Goal: Information Seeking & Learning: Find contact information

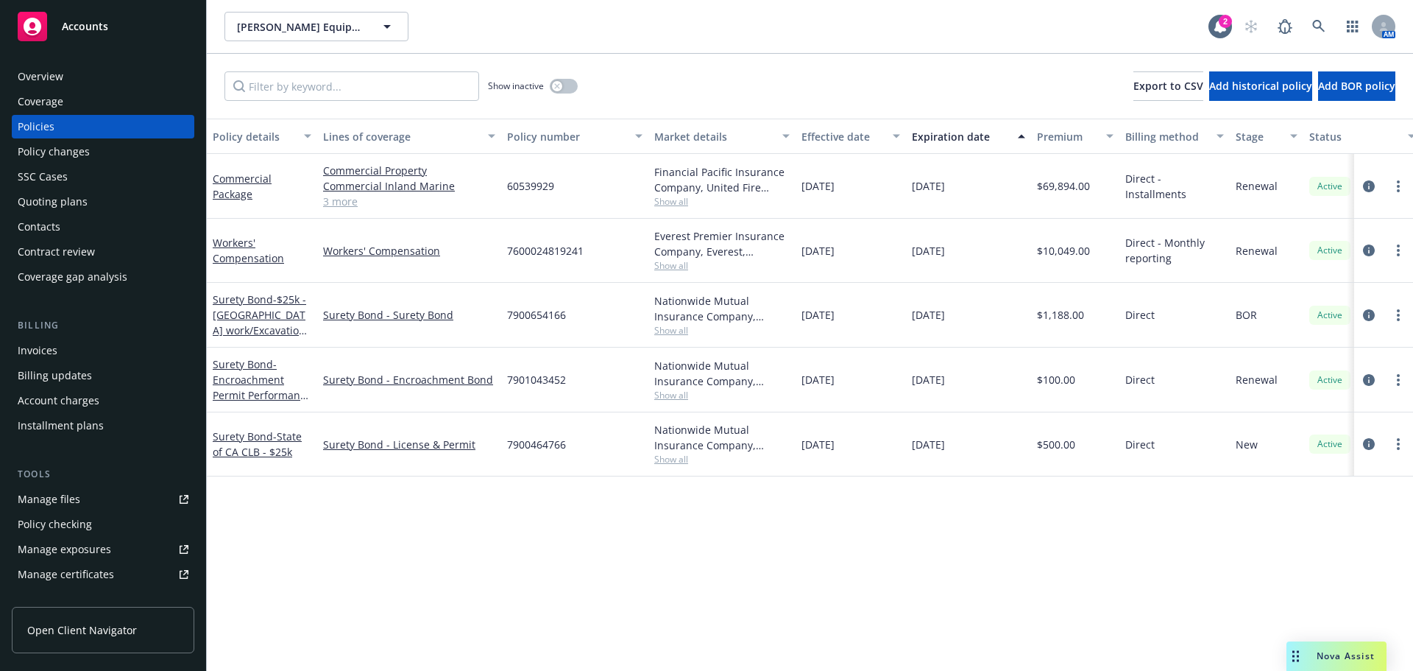
click at [571, 372] on div "7901043452" at bounding box center [574, 379] width 147 height 65
drag, startPoint x: 570, startPoint y: 381, endPoint x: 498, endPoint y: 386, distance: 72.3
click at [498, 386] on div "Surety Bond - Encroachment Permit Performance Bond - Fresno County Public Works…" at bounding box center [917, 379] width 1421 height 65
copy div "7901043452"
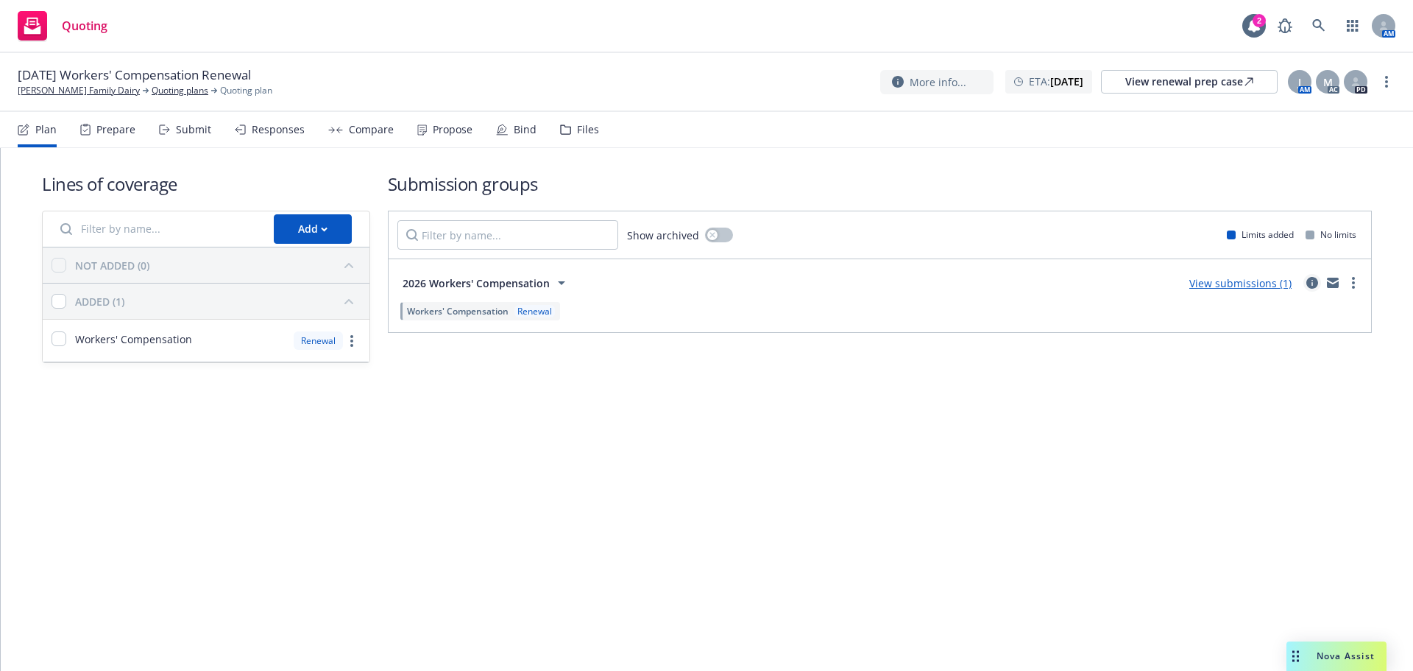
click at [1310, 283] on icon "circleInformation" at bounding box center [1313, 283] width 12 height 12
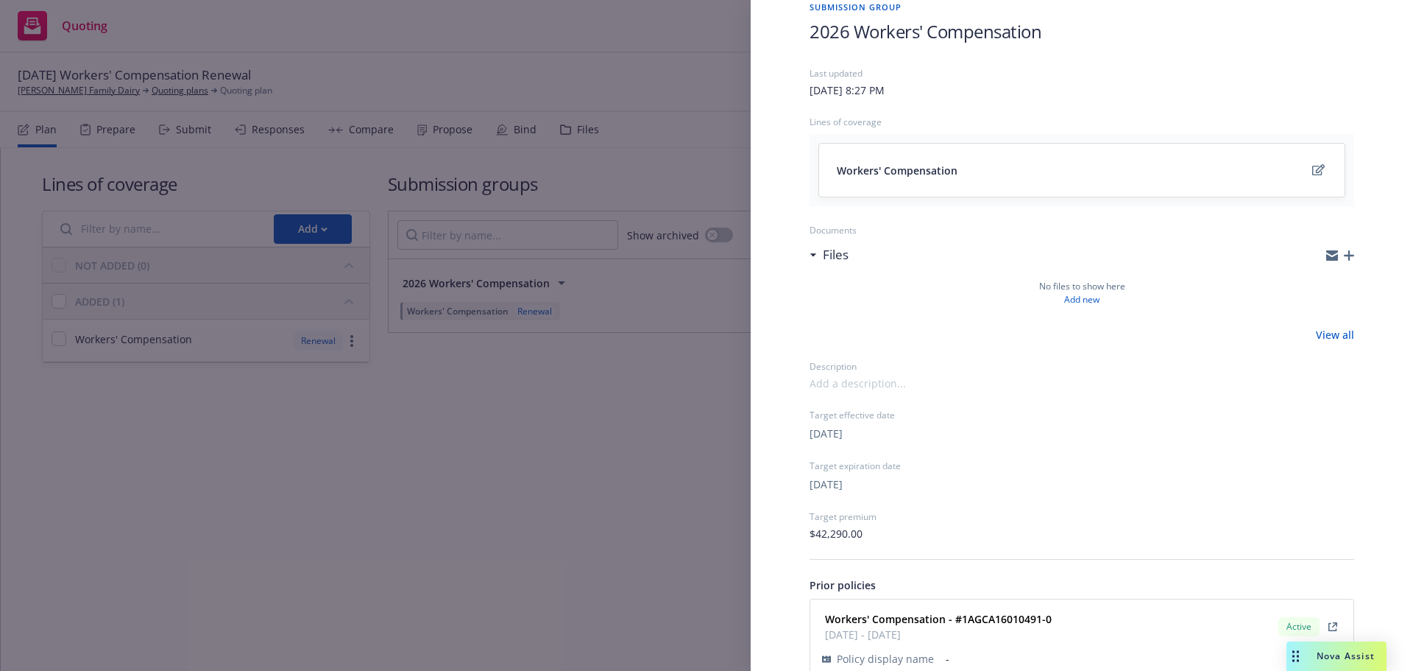
scroll to position [141, 0]
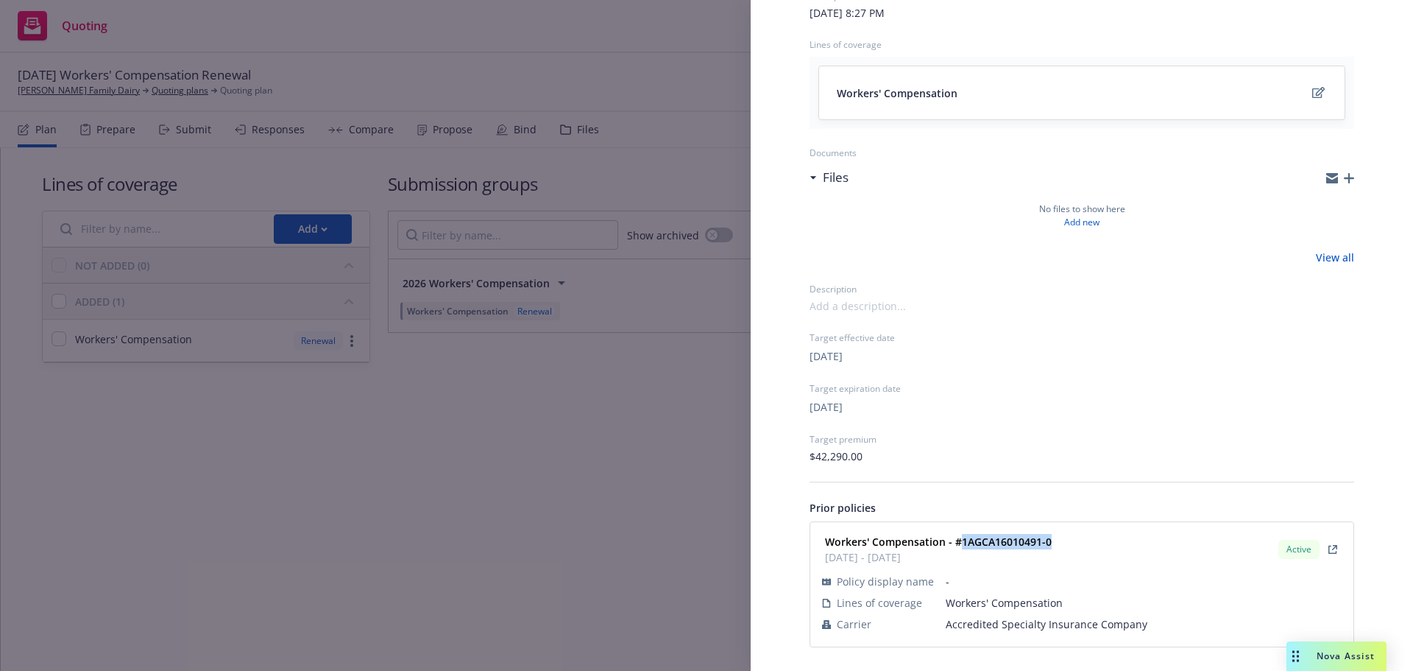
drag, startPoint x: 1055, startPoint y: 543, endPoint x: 961, endPoint y: 543, distance: 94.2
click at [961, 543] on div "Workers' Compensation - #1AGCA16010491-0 01/01/2025 - 01/01/2026 Active" at bounding box center [1082, 549] width 526 height 37
copy strong "1AGCA16010491-0"
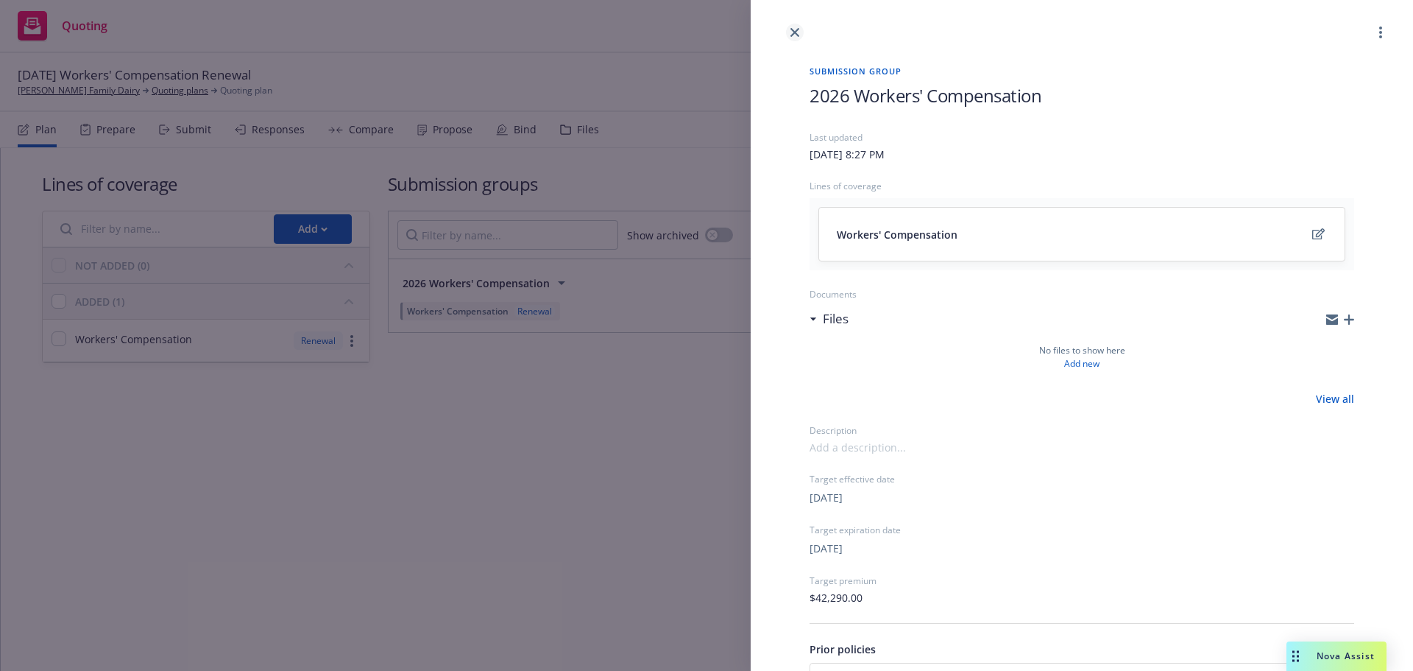
click at [793, 29] on icon "close" at bounding box center [795, 32] width 9 height 9
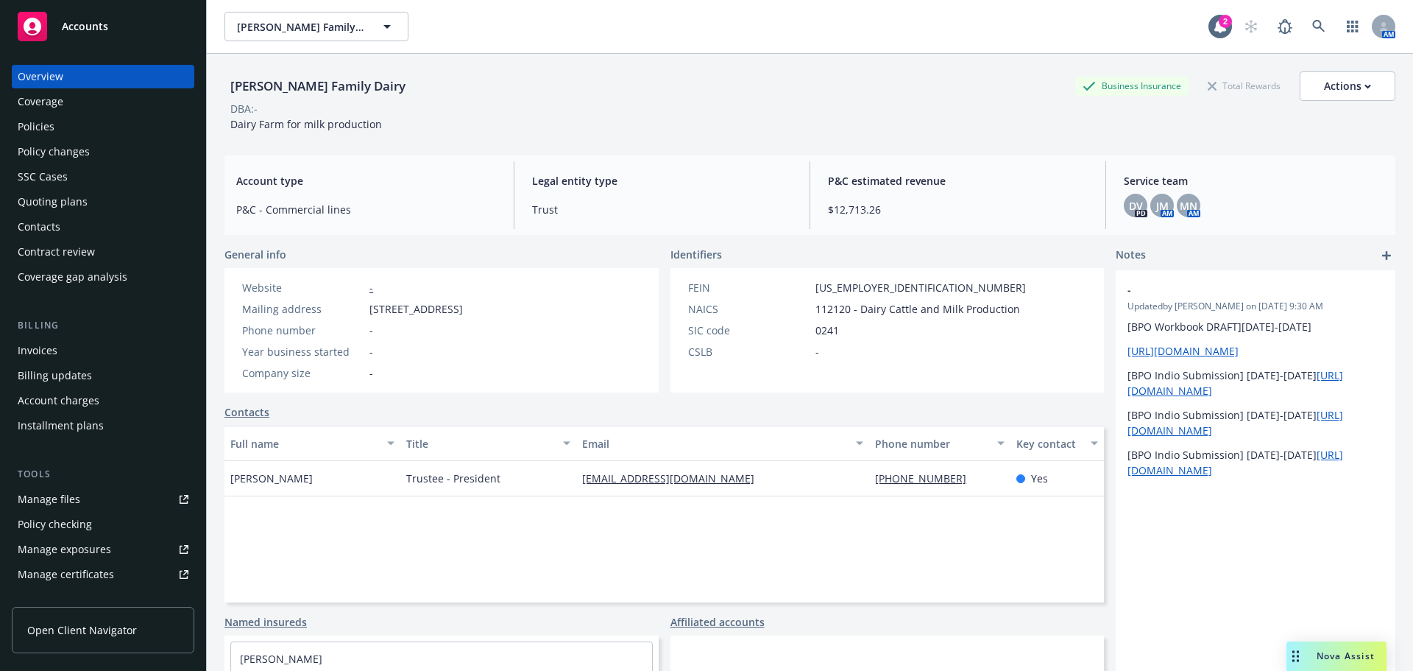
click at [78, 131] on div "Policies" at bounding box center [103, 127] width 171 height 24
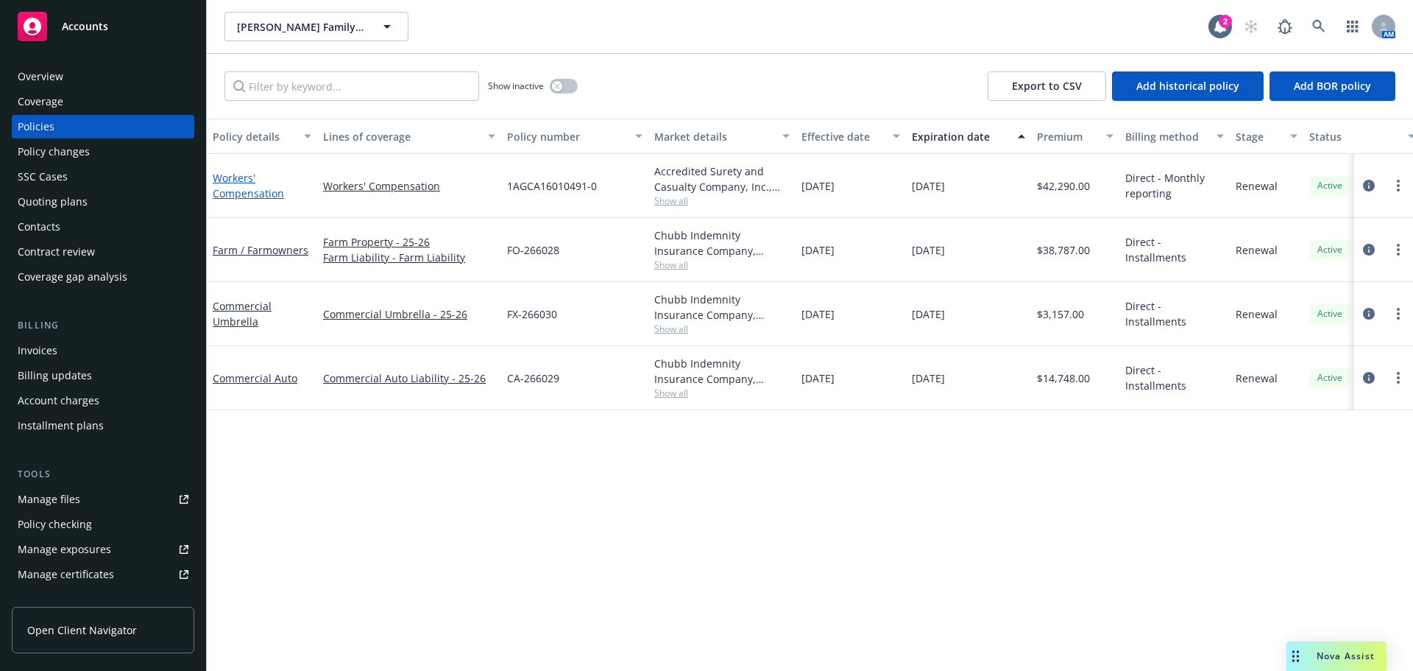
click at [232, 189] on link "Workers' Compensation" at bounding box center [248, 185] width 71 height 29
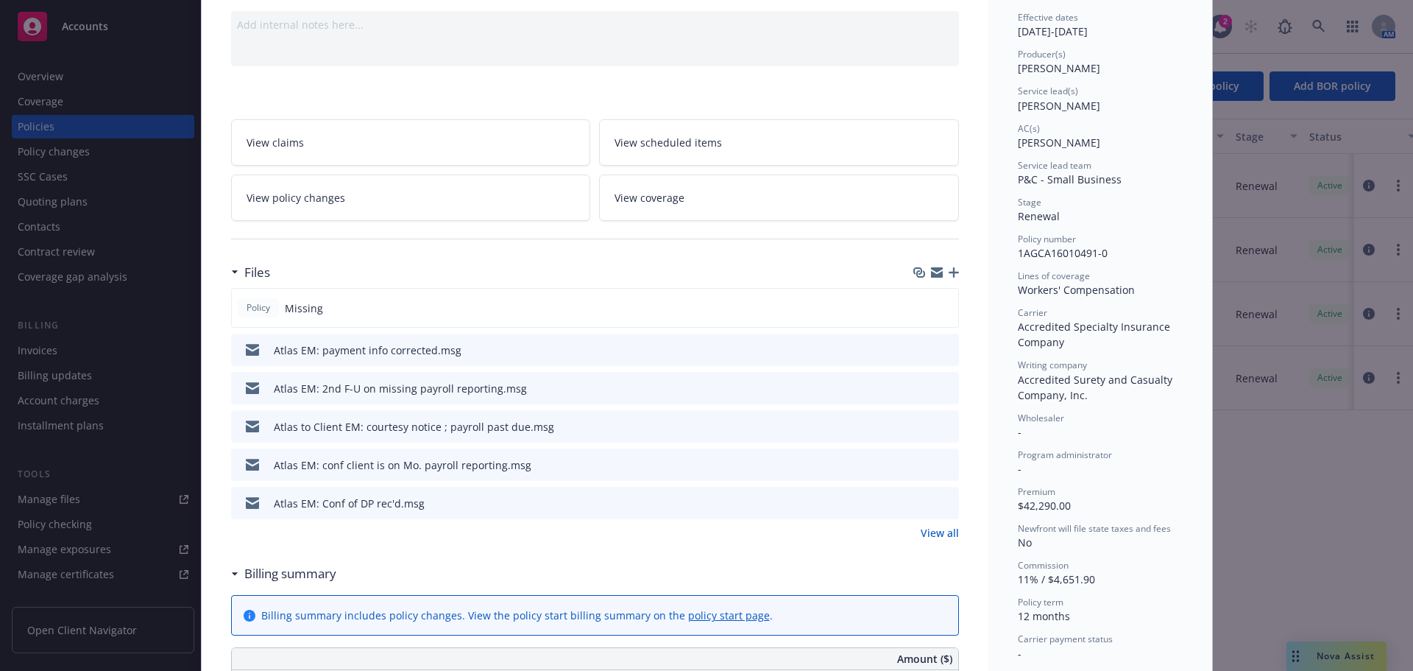
scroll to position [368, 0]
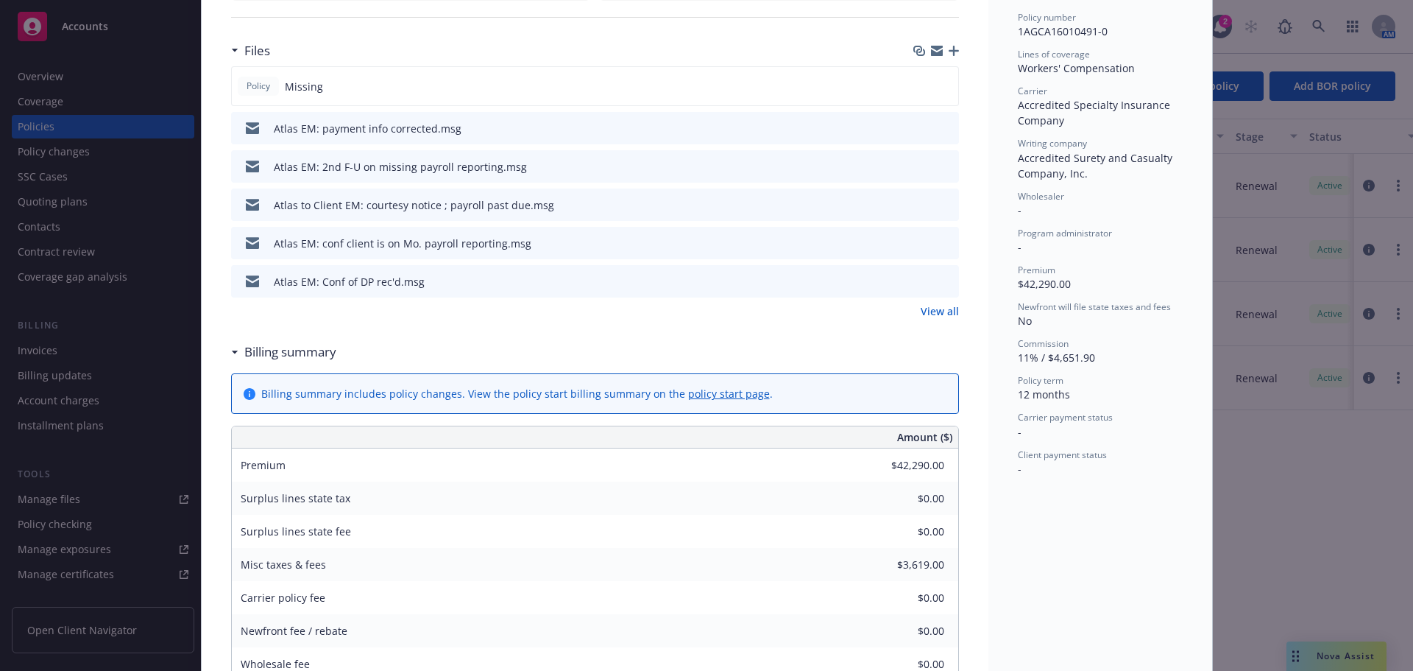
click at [922, 314] on link "View all" at bounding box center [940, 310] width 38 height 15
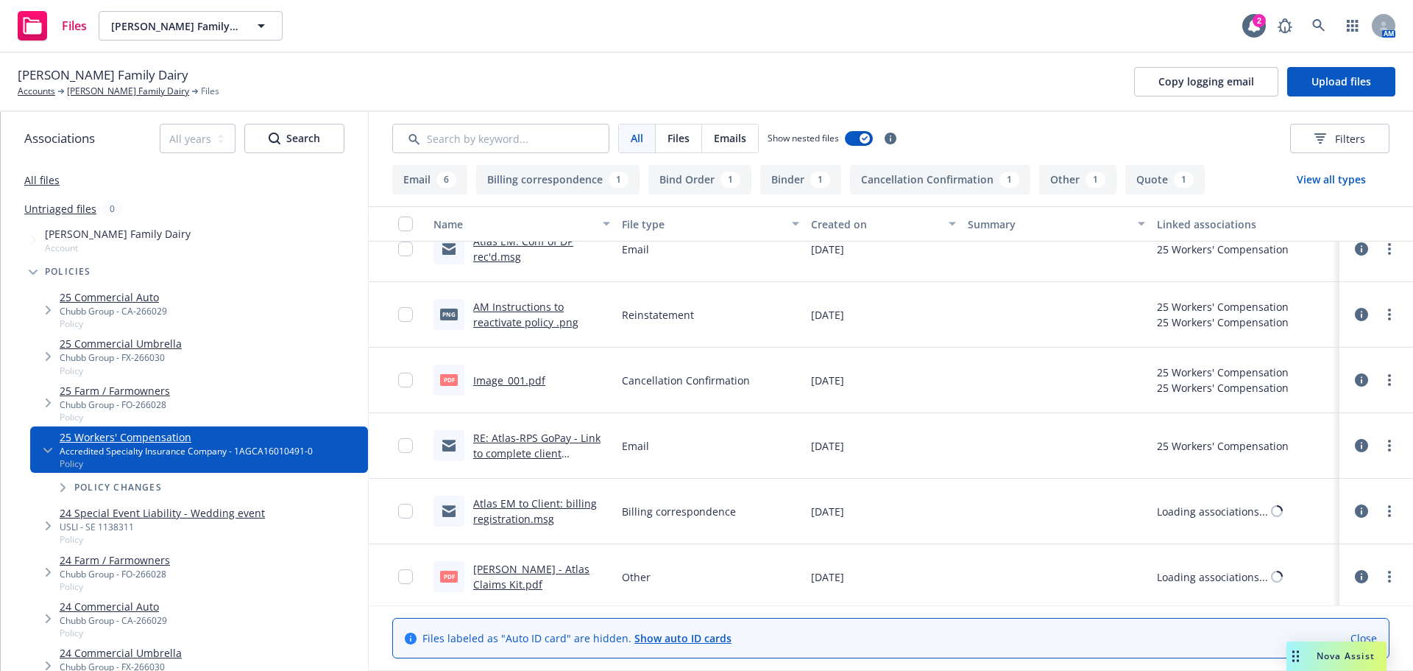
scroll to position [368, 0]
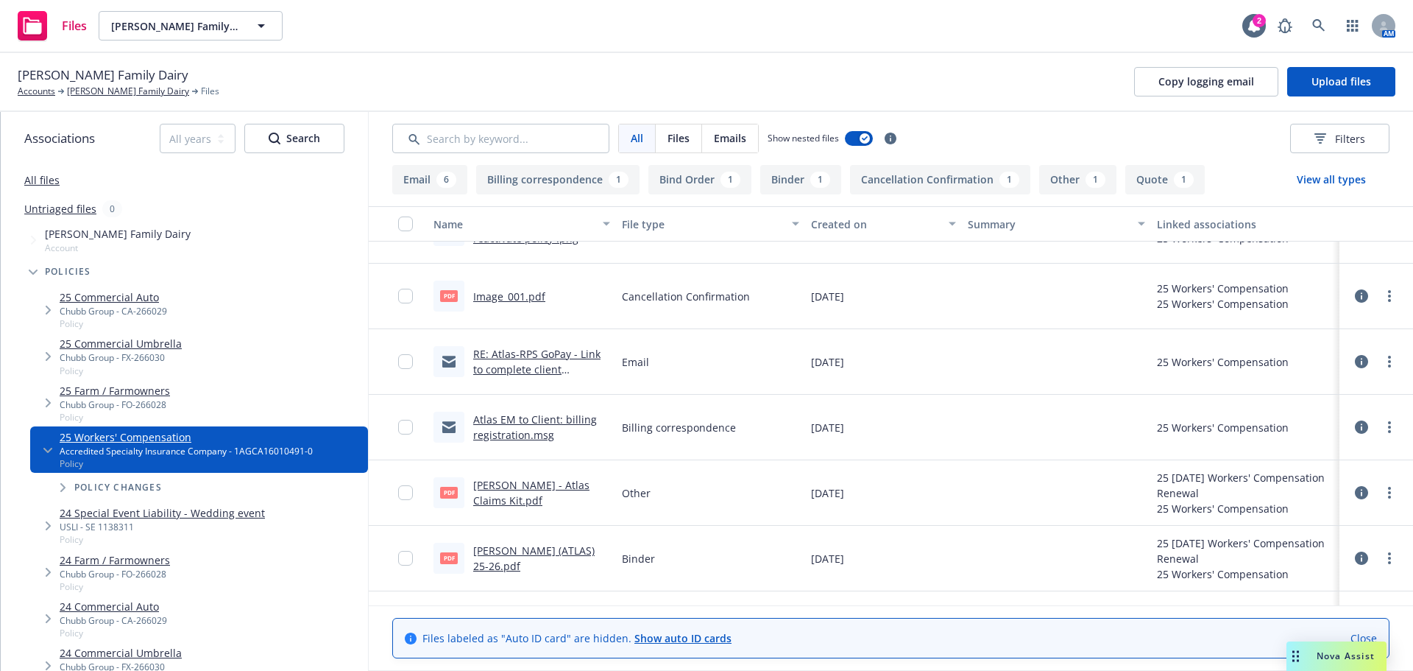
click at [512, 438] on link "Atlas EM to Client: billing registration.msg" at bounding box center [535, 426] width 124 height 29
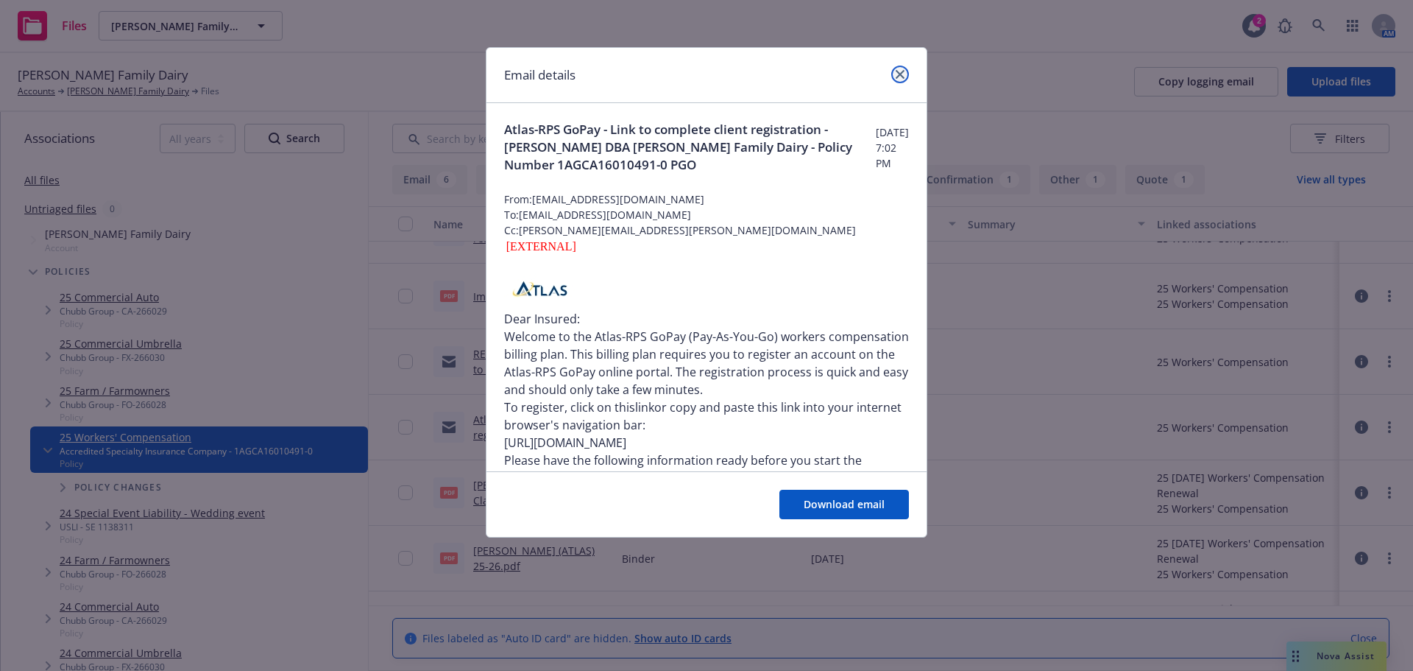
click at [903, 77] on icon "close" at bounding box center [900, 74] width 9 height 9
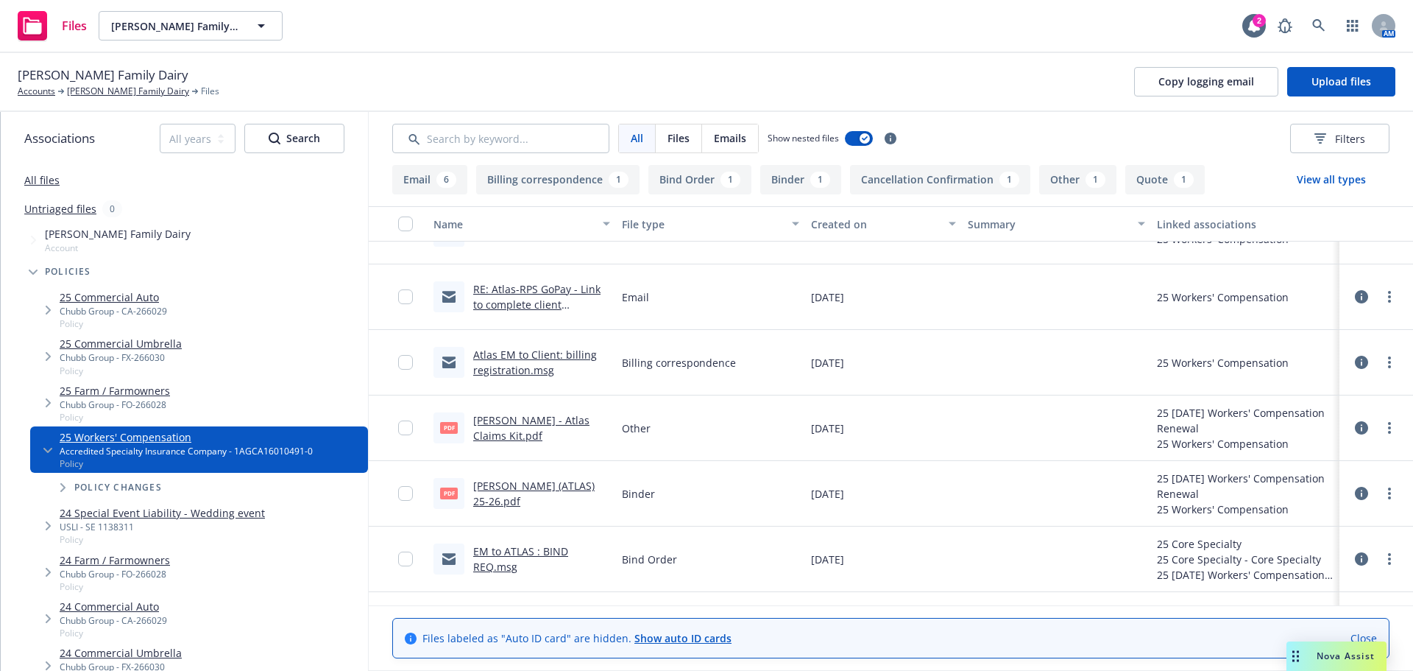
scroll to position [484, 0]
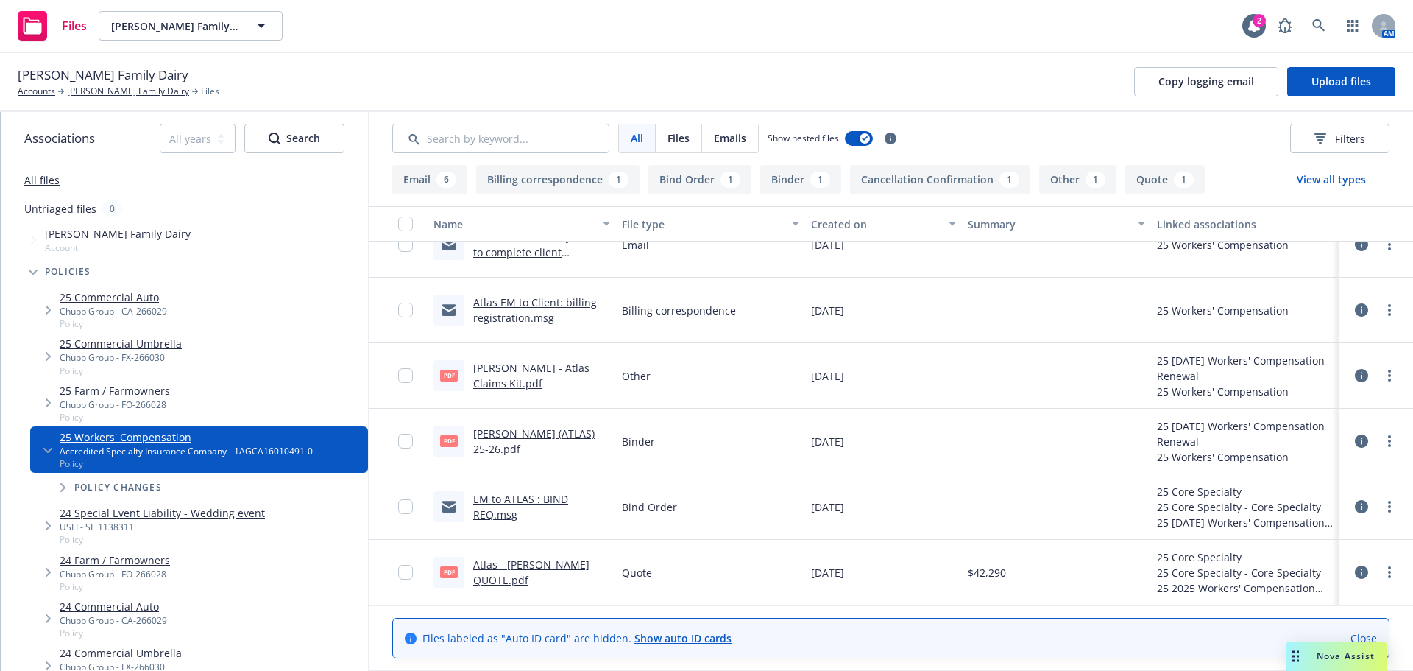
click at [490, 510] on link "EM to ATLAS : BIND REQ.msg" at bounding box center [520, 506] width 95 height 29
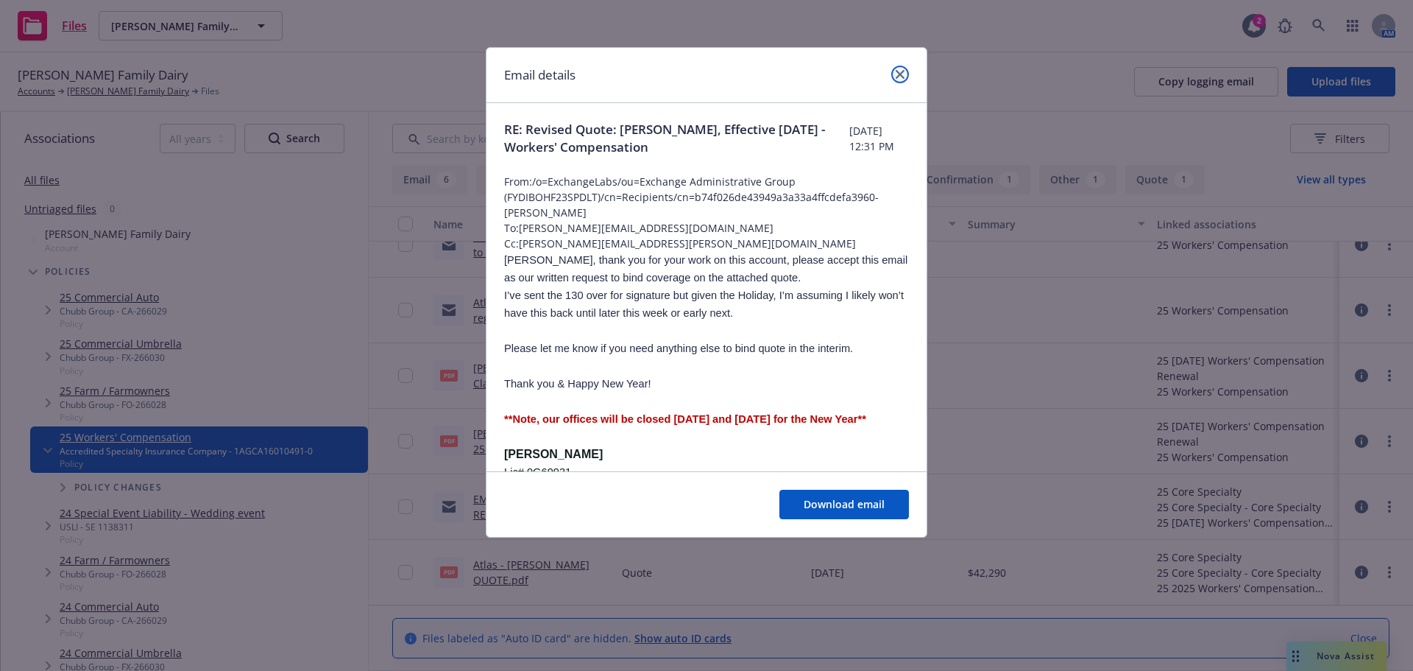
click at [897, 74] on icon "close" at bounding box center [900, 74] width 9 height 9
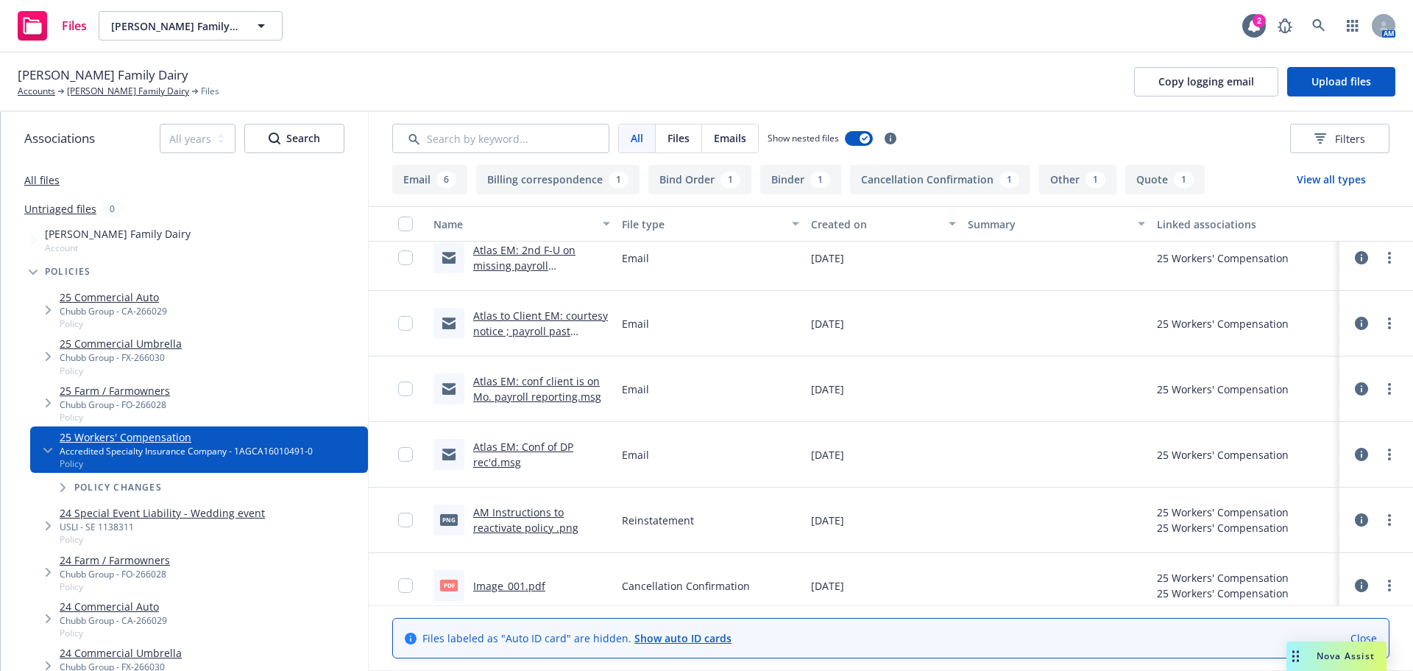
scroll to position [0, 0]
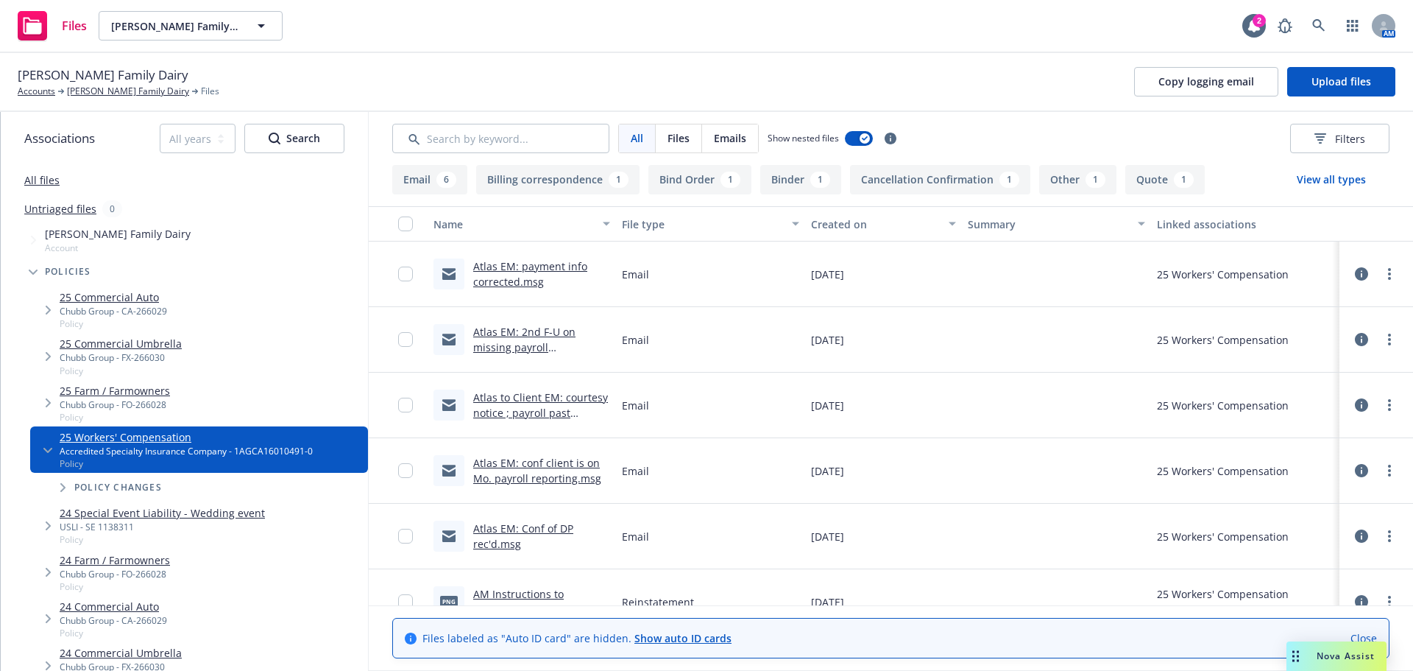
click at [500, 280] on link "Atlas EM: payment info corrected.msg" at bounding box center [530, 273] width 114 height 29
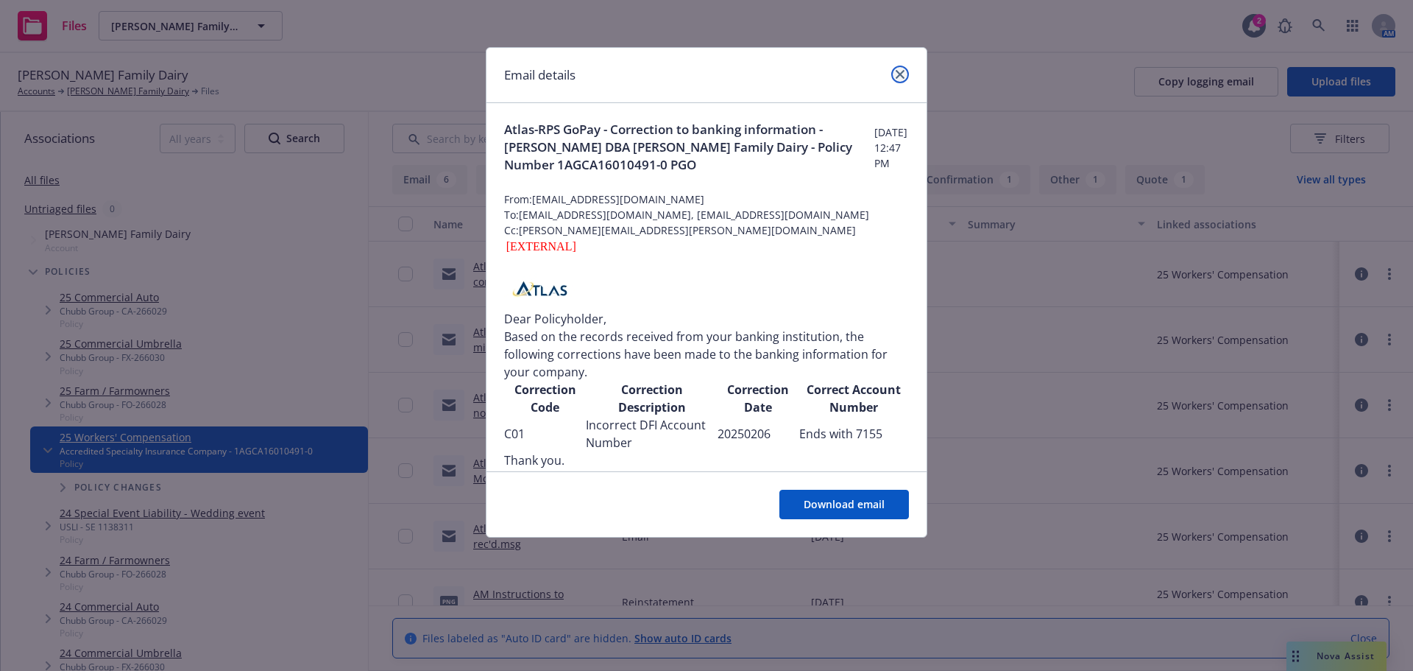
click at [895, 78] on link "close" at bounding box center [900, 75] width 18 height 18
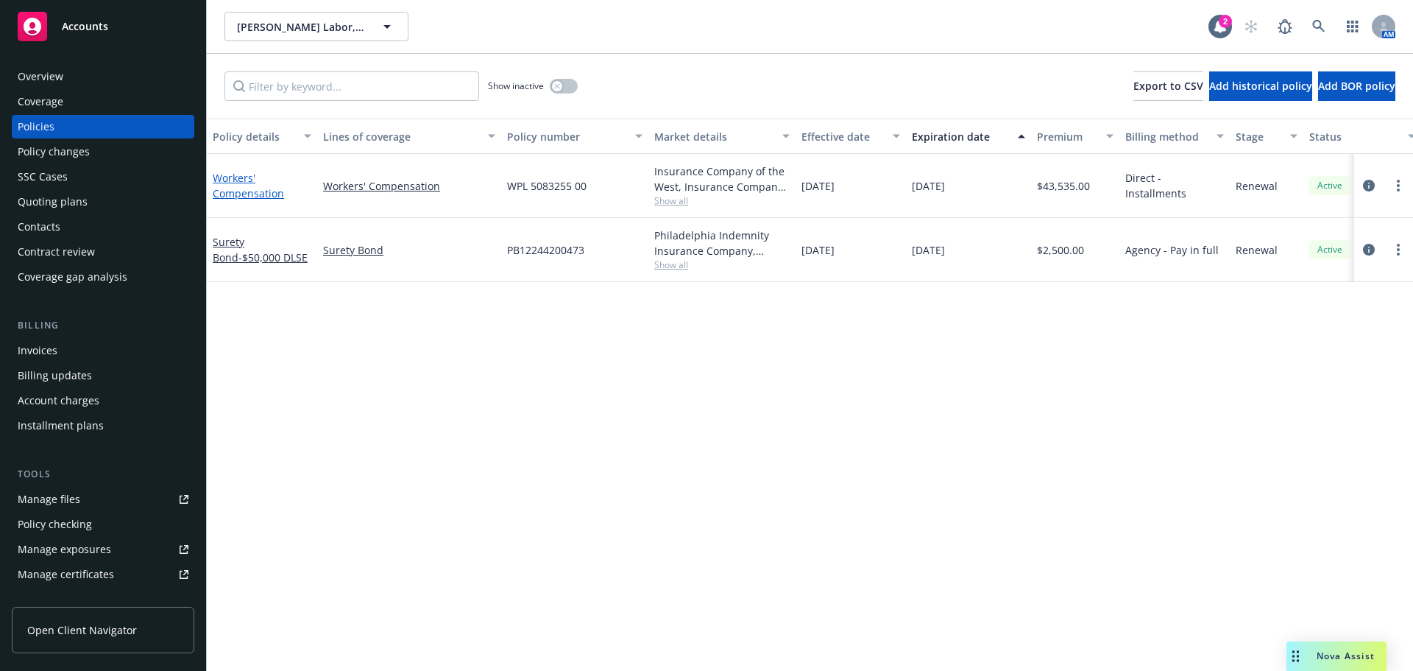
click at [244, 195] on link "Workers' Compensation" at bounding box center [248, 185] width 71 height 29
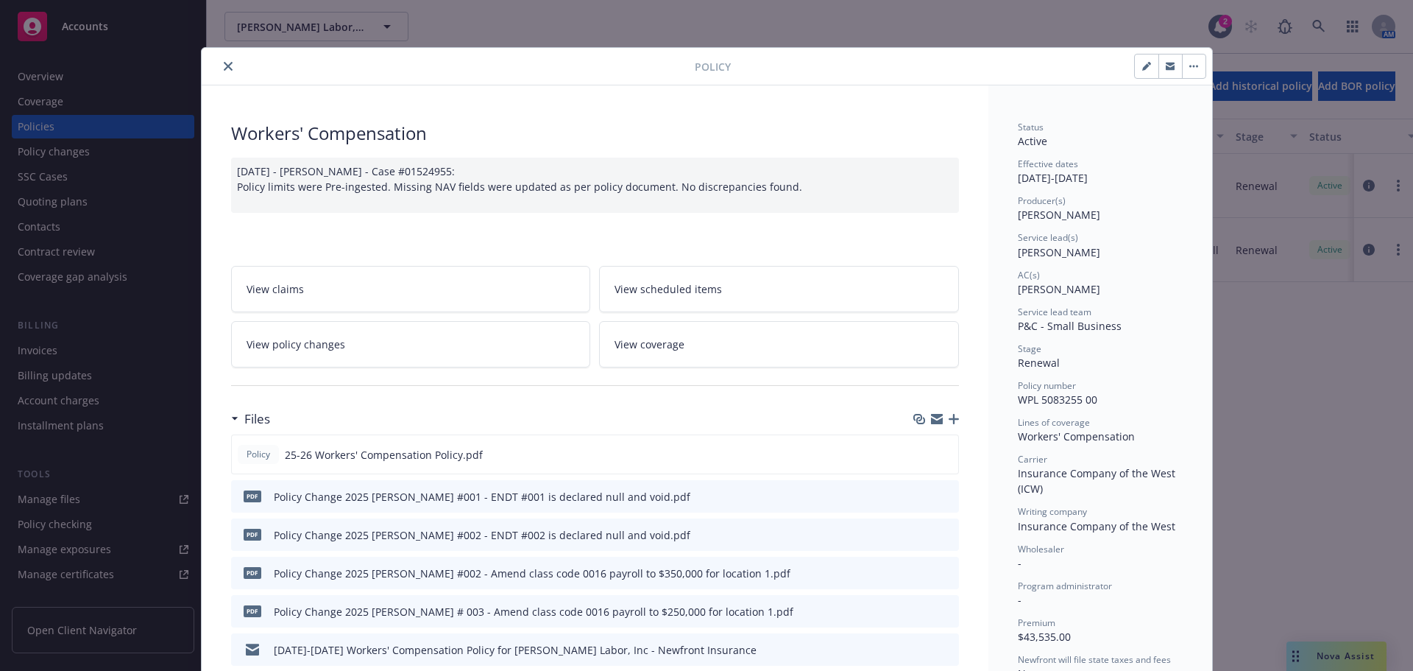
scroll to position [368, 0]
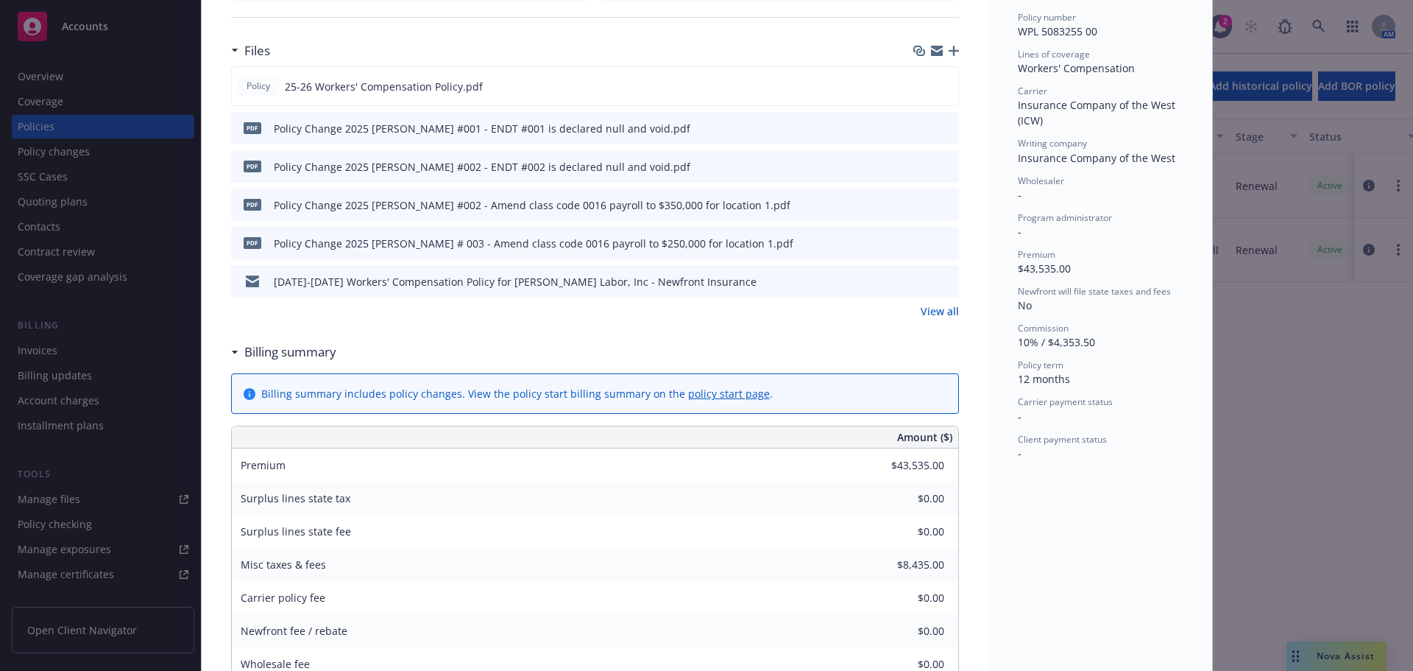
click at [934, 314] on link "View all" at bounding box center [940, 310] width 38 height 15
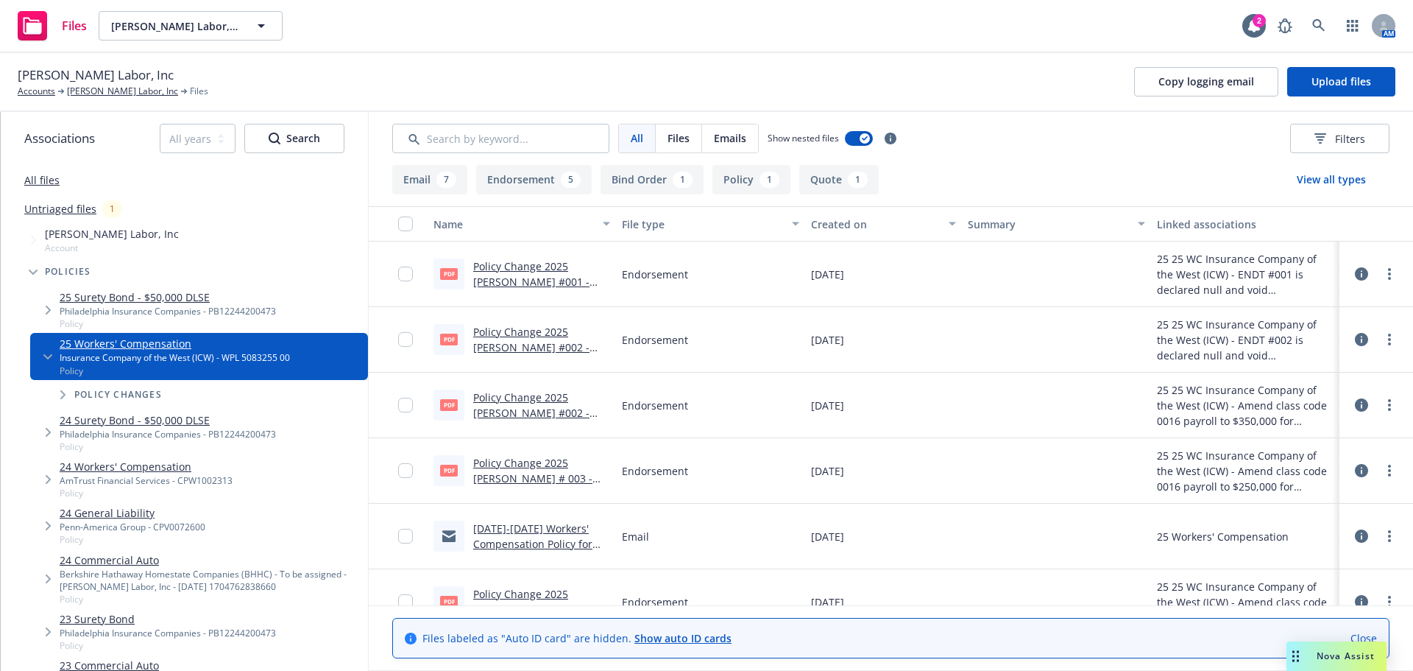
click at [507, 284] on link "Policy Change 2025 [PERSON_NAME] #001 - ENDT #001 is declared null and void.pdf" at bounding box center [540, 289] width 134 height 60
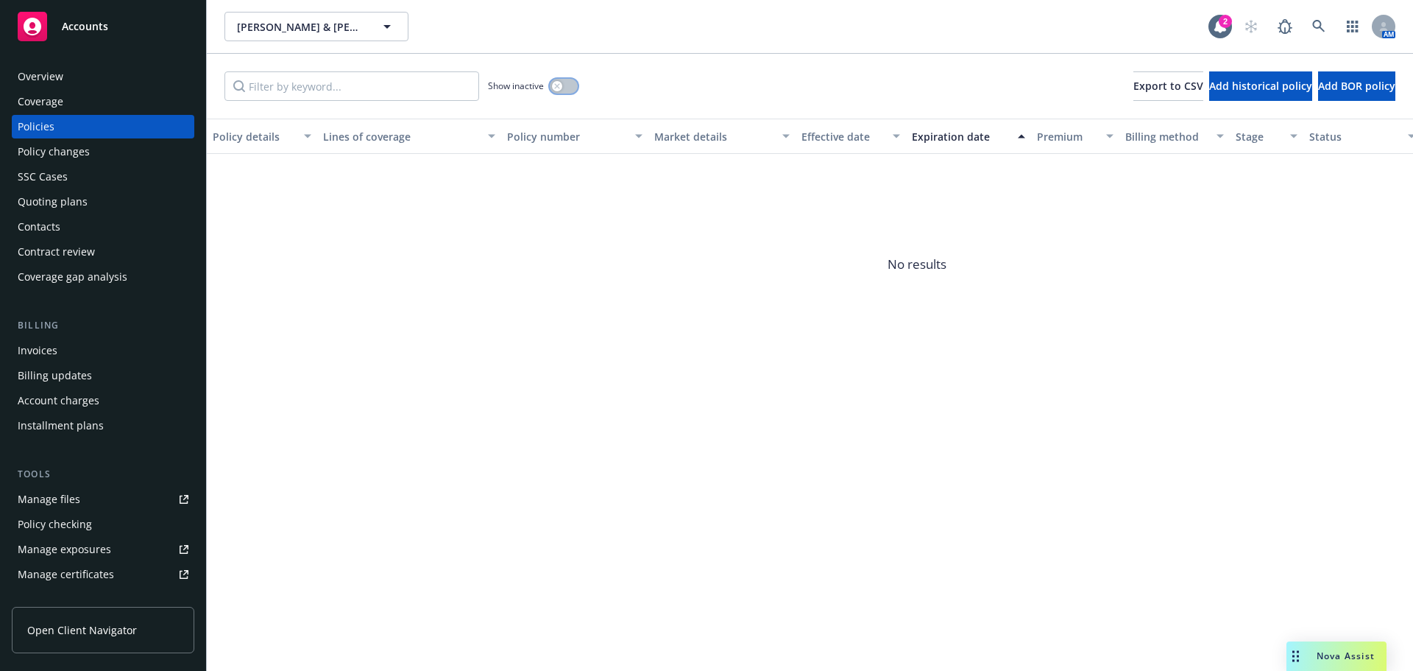
click at [557, 86] on icon "button" at bounding box center [556, 85] width 5 height 5
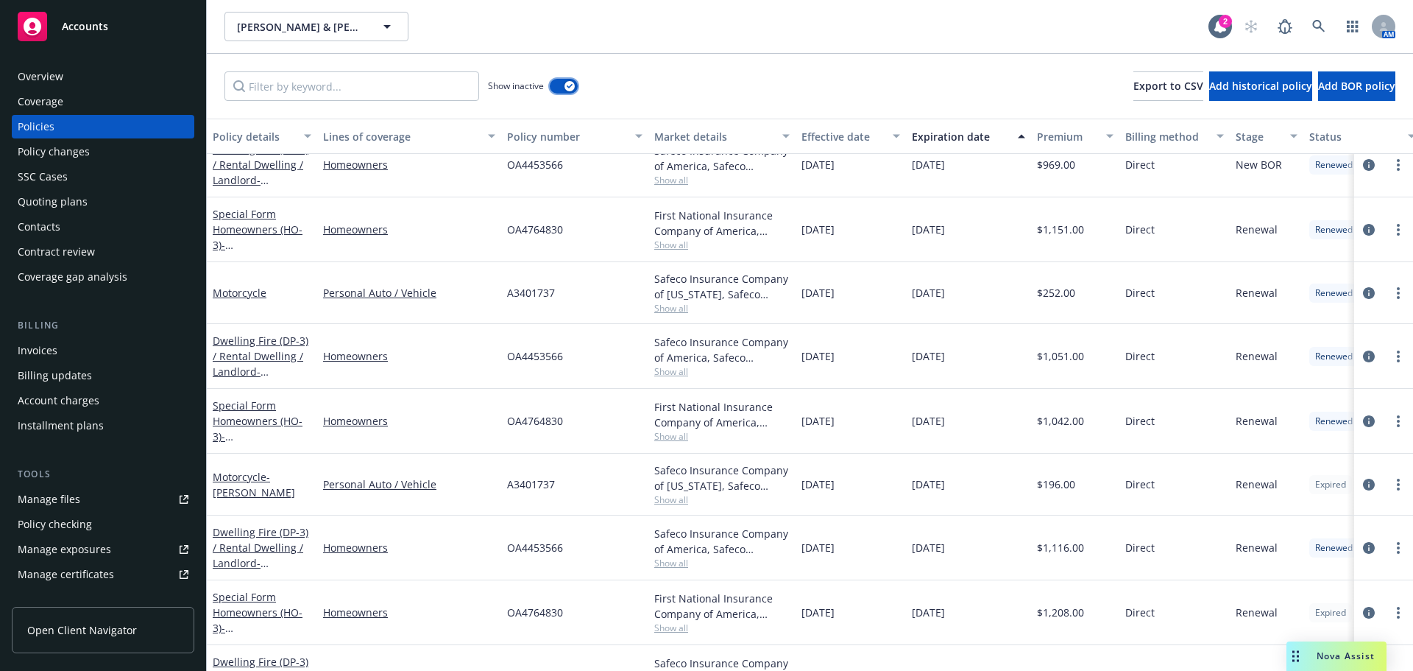
scroll to position [366, 0]
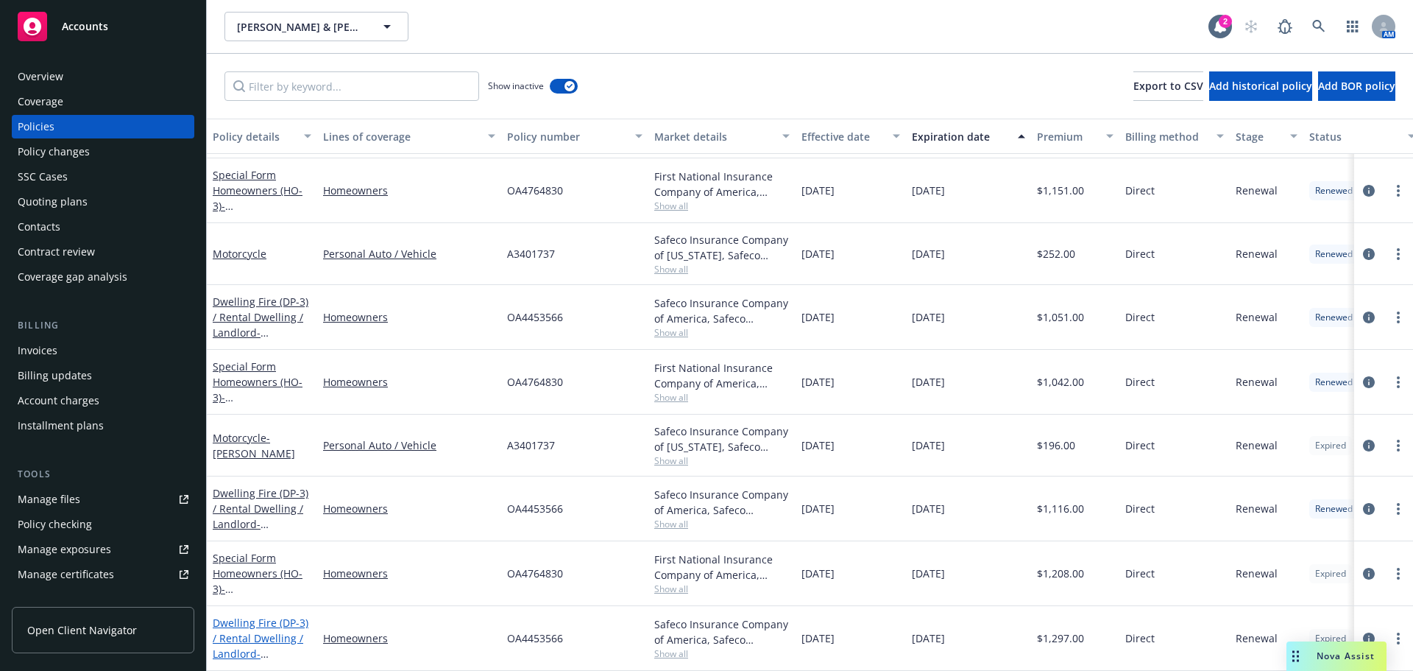
click at [236, 621] on link "Dwelling Fire (DP-3) / Rental Dwelling / Landlord - [STREET_ADDRESS][PERSON_NAM…" at bounding box center [261, 645] width 96 height 60
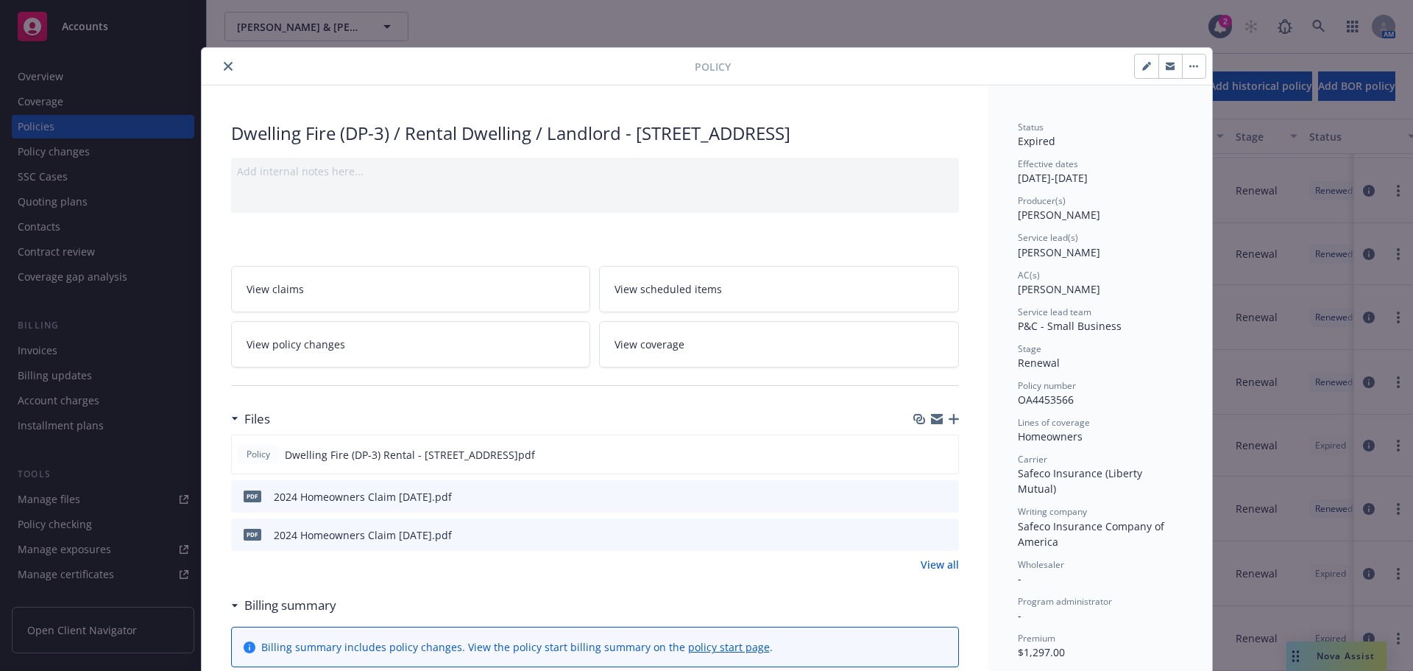
click at [226, 68] on icon "close" at bounding box center [228, 66] width 9 height 9
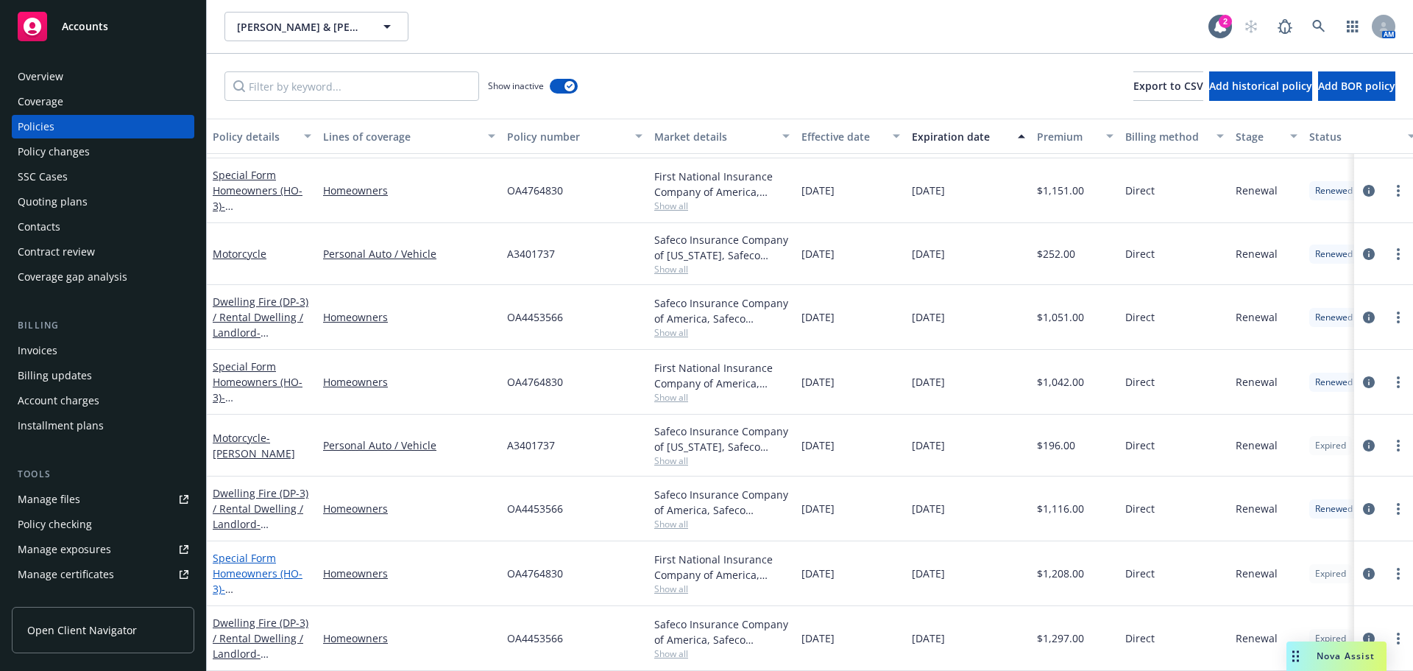
click at [241, 582] on span "- [STREET_ADDRESS]" at bounding box center [259, 596] width 93 height 29
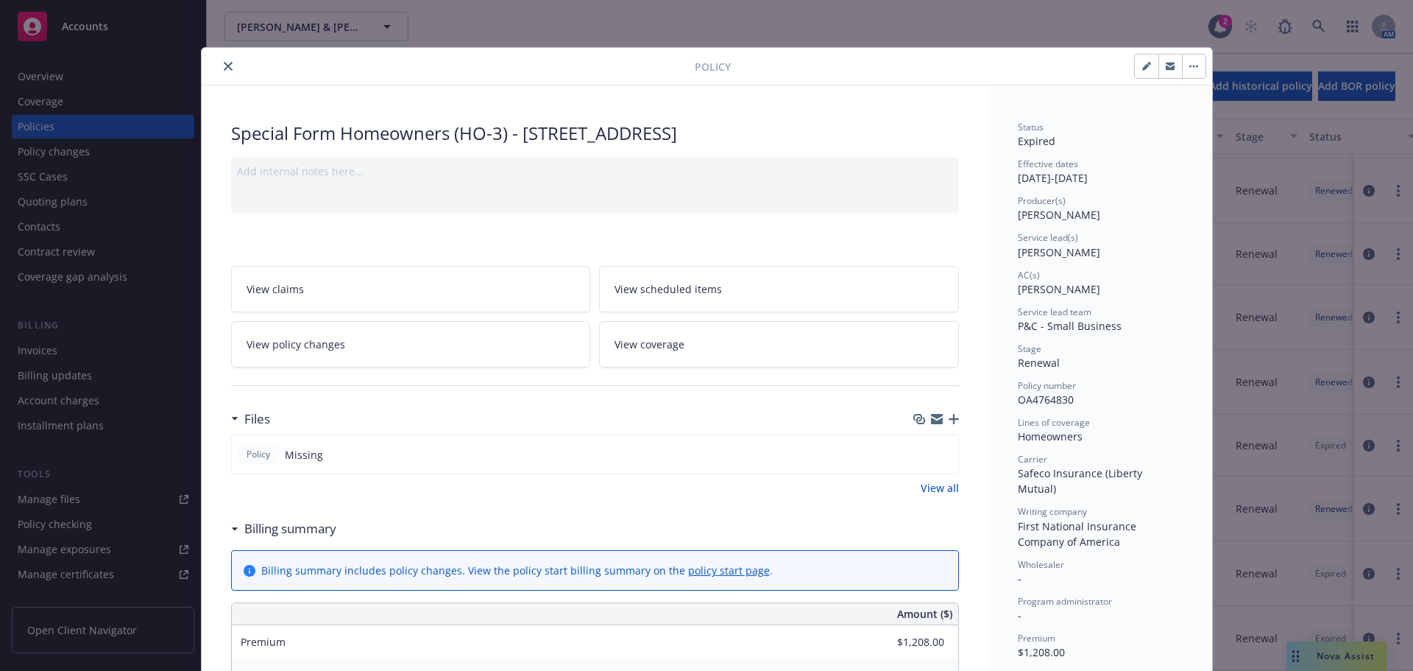
click at [224, 66] on icon "close" at bounding box center [228, 66] width 9 height 9
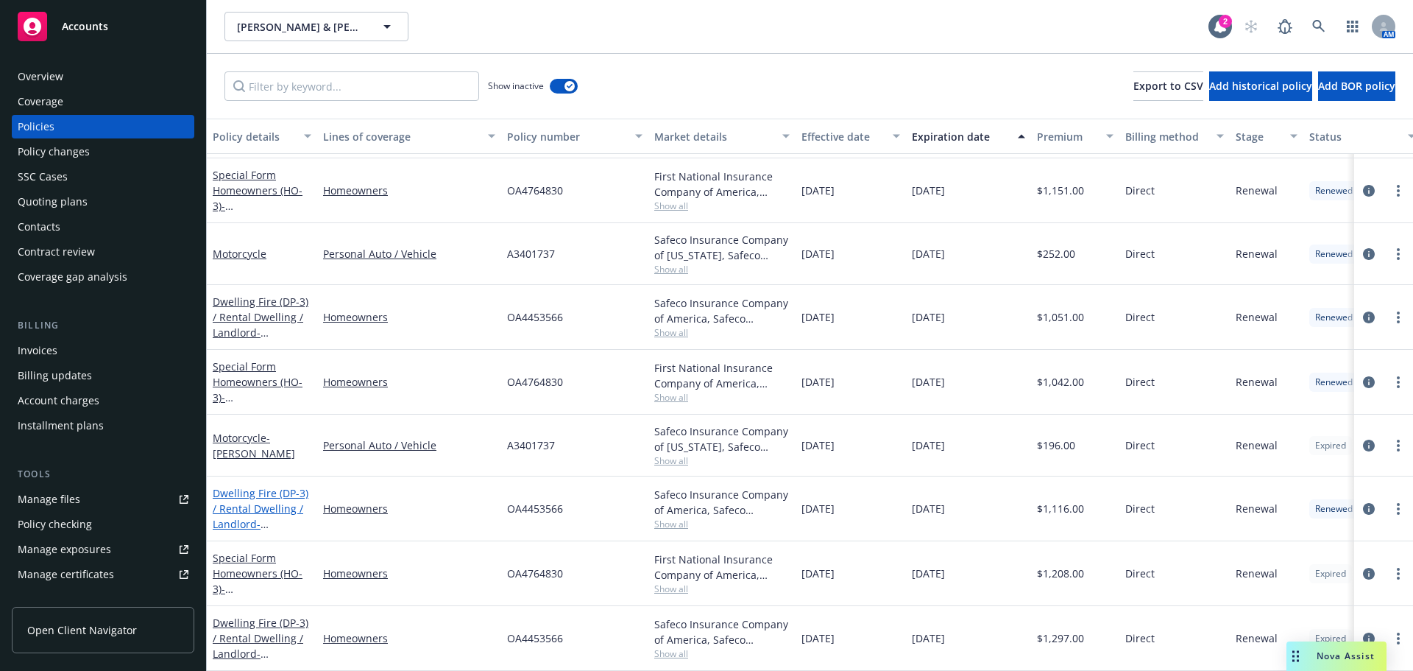
drag, startPoint x: 267, startPoint y: 478, endPoint x: 262, endPoint y: 485, distance: 9.0
click at [265, 486] on link "Dwelling Fire (DP-3) / Rental Dwelling / Landlord - 573 DYNASTY DR FAIRFIELD, C…" at bounding box center [261, 516] width 96 height 60
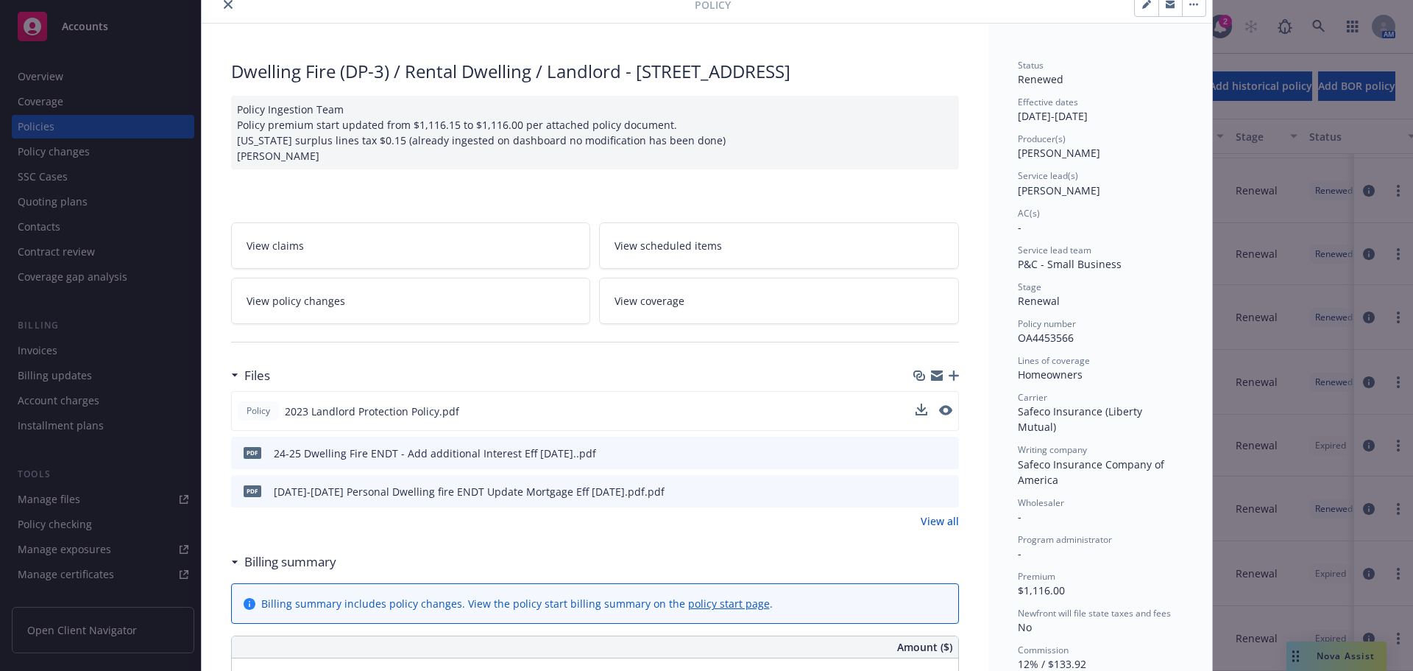
scroll to position [147, 0]
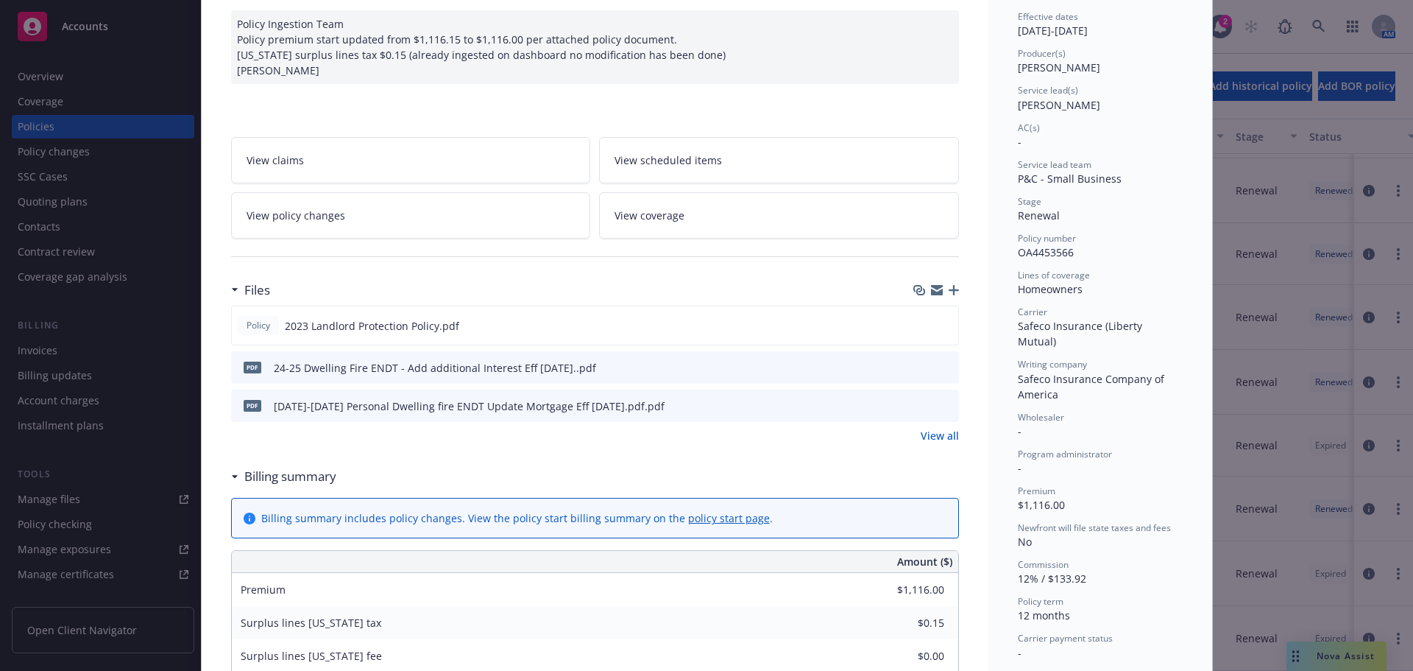
click at [930, 443] on link "View all" at bounding box center [940, 435] width 38 height 15
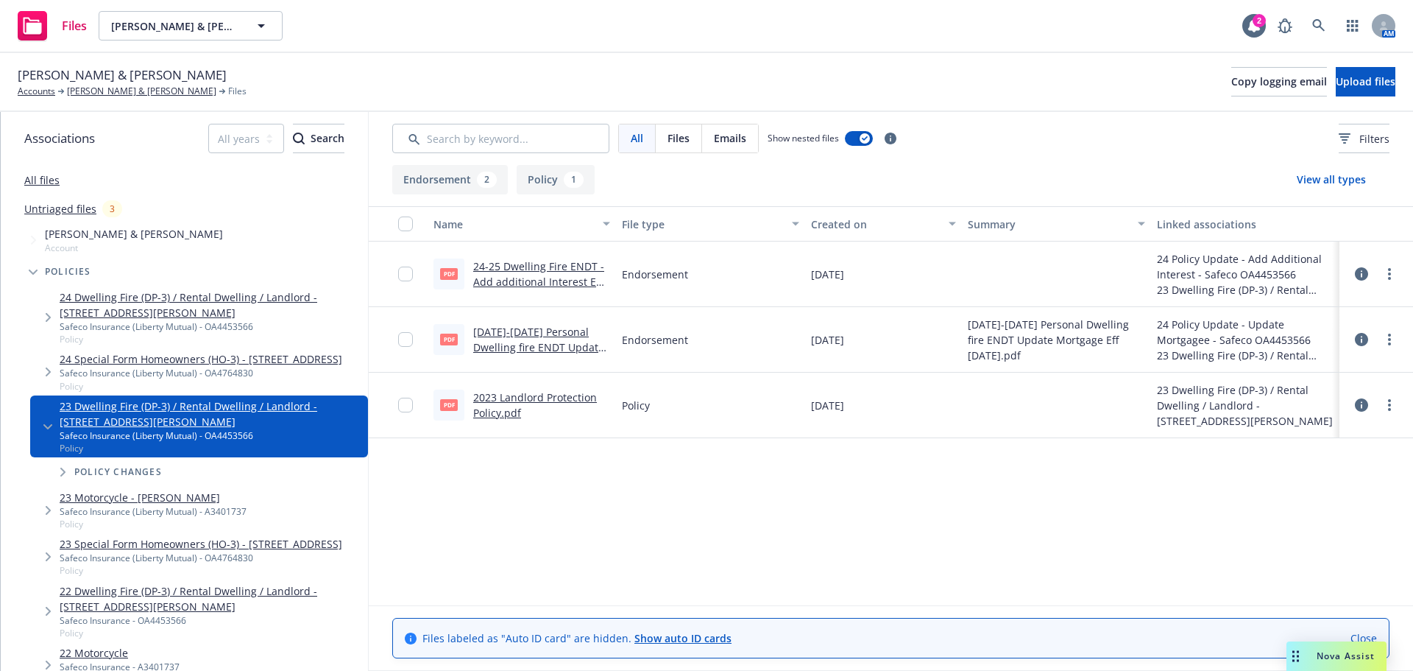
click at [489, 411] on link "2023 Landlord Protection Policy.pdf" at bounding box center [535, 404] width 124 height 29
click at [1315, 18] on link at bounding box center [1318, 25] width 29 height 29
click at [1349, 26] on icon "button" at bounding box center [1352, 26] width 11 height 12
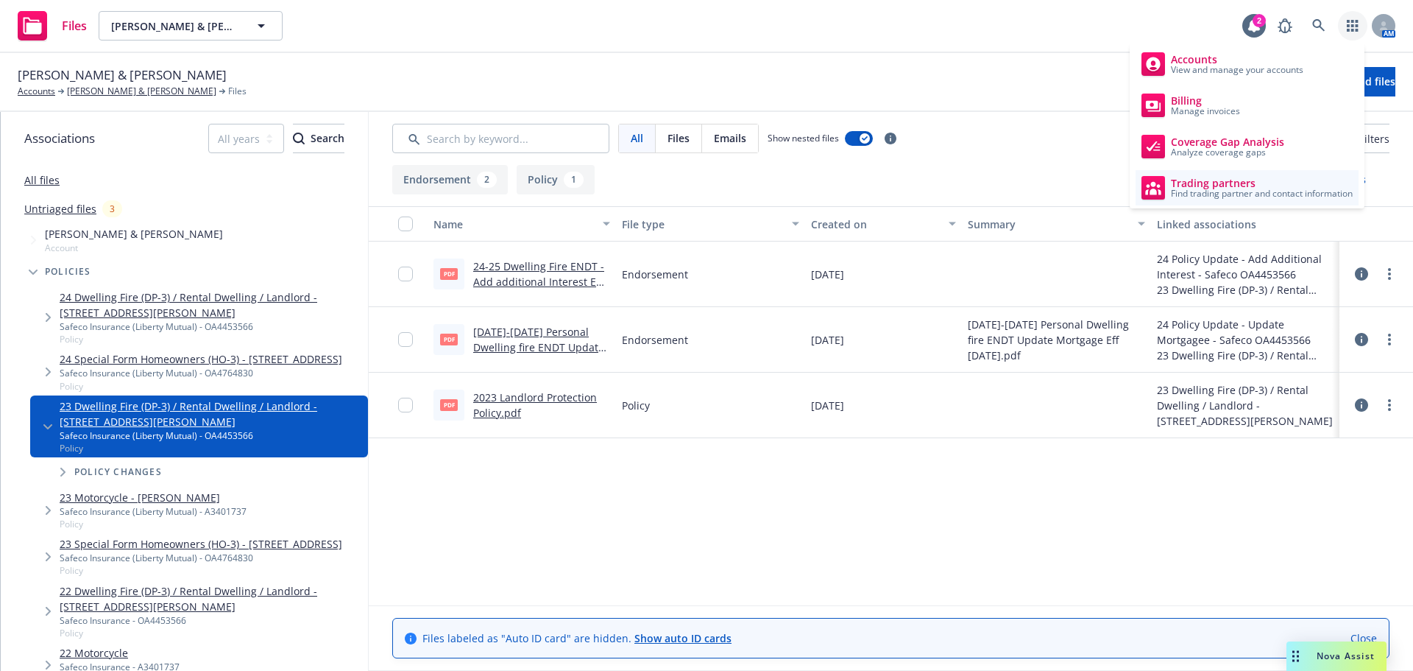
click at [1178, 189] on span "Find trading partner and contact information" at bounding box center [1262, 193] width 182 height 9
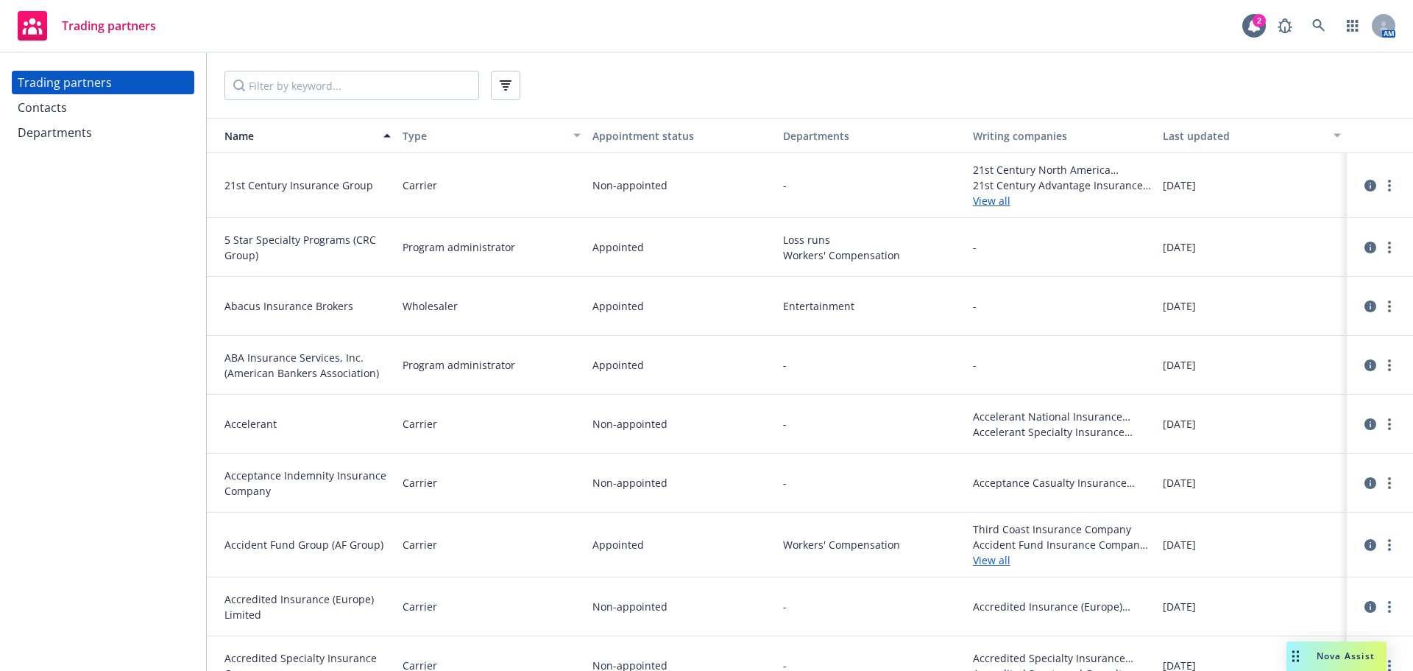
click at [76, 106] on div "Contacts" at bounding box center [103, 108] width 171 height 24
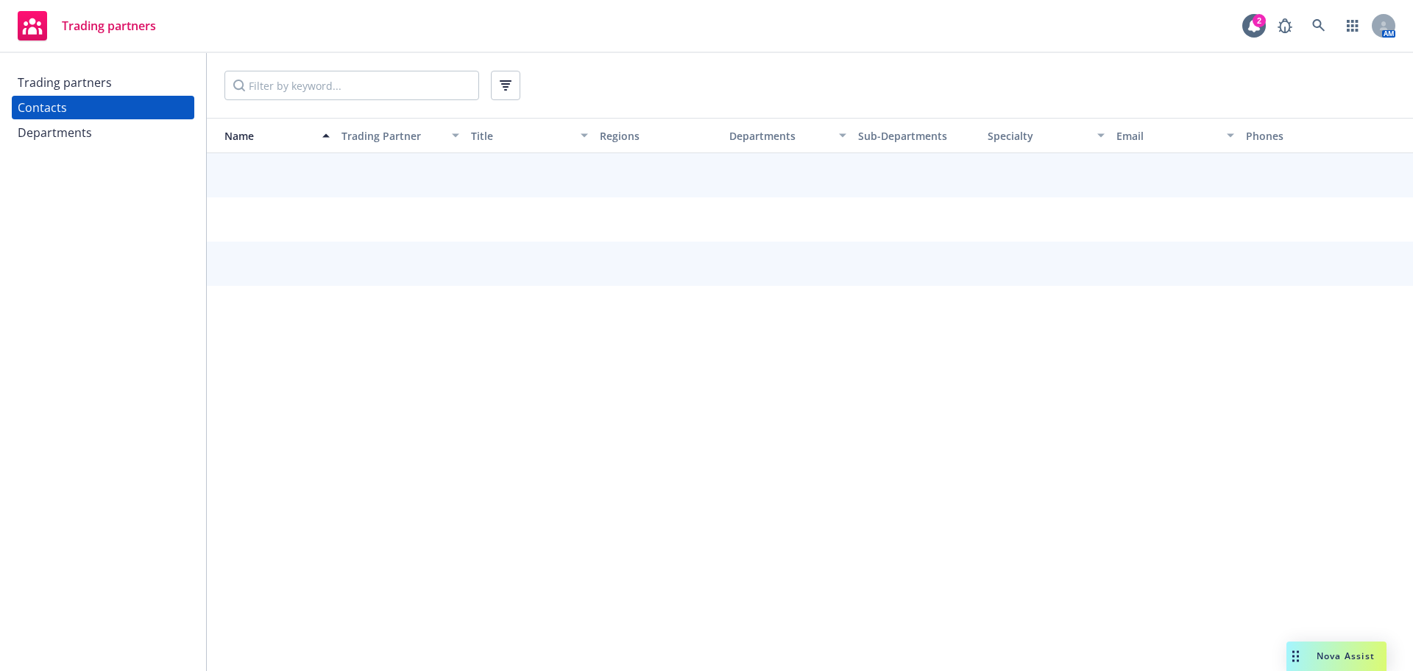
click at [85, 87] on div "Trading partners" at bounding box center [65, 83] width 94 height 24
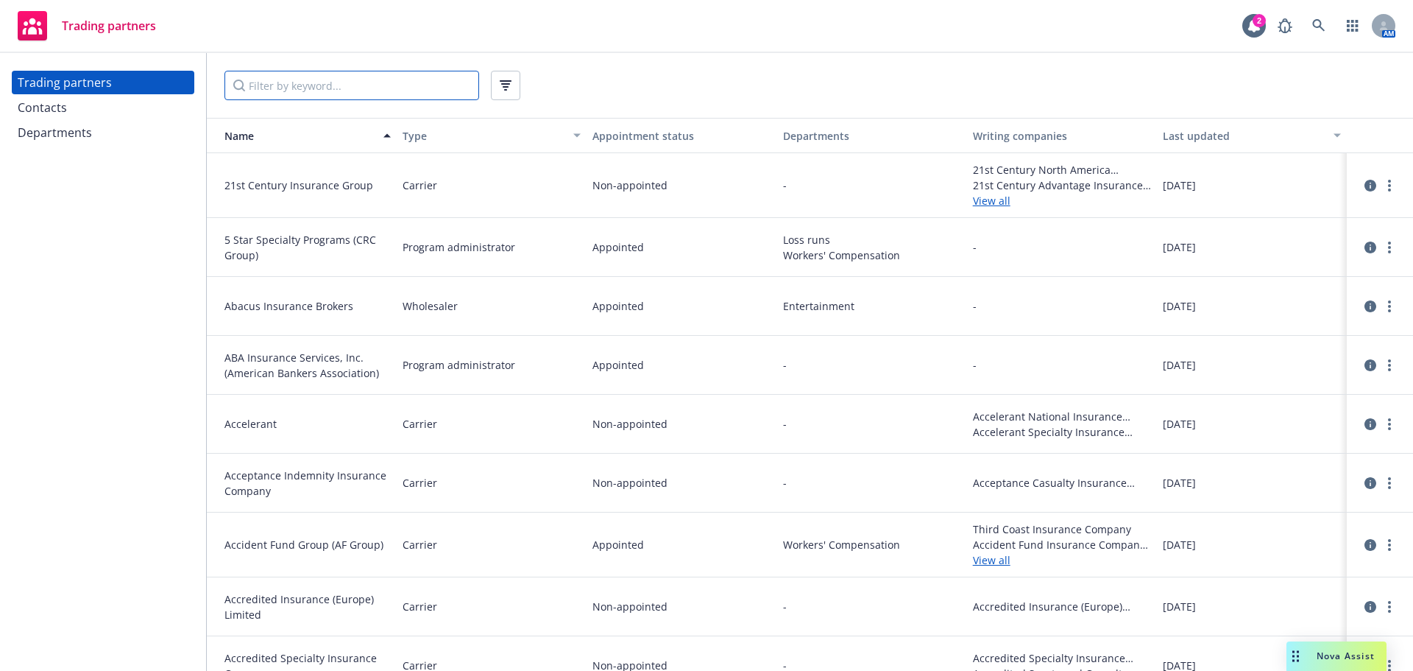
click at [311, 85] on input "Filter by keyword..." at bounding box center [352, 85] width 255 height 29
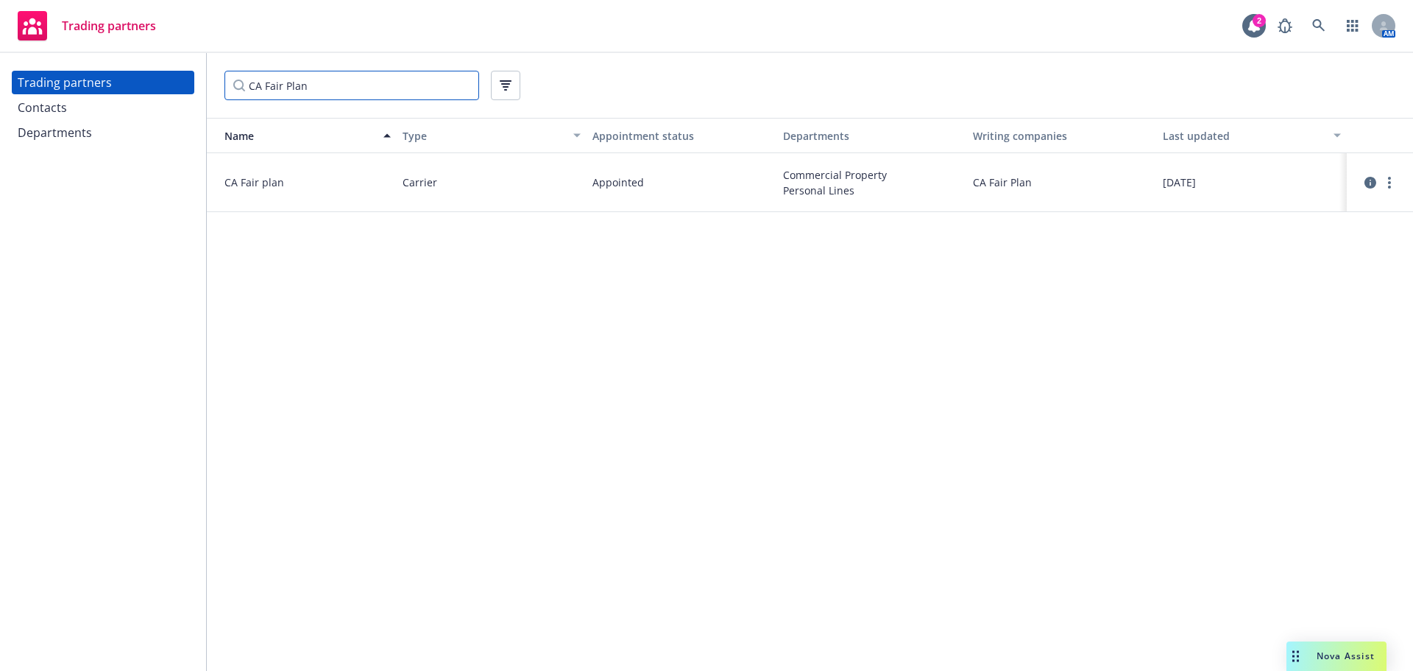
type input "CA Fair Plan"
click at [103, 123] on div "Departments" at bounding box center [103, 133] width 171 height 24
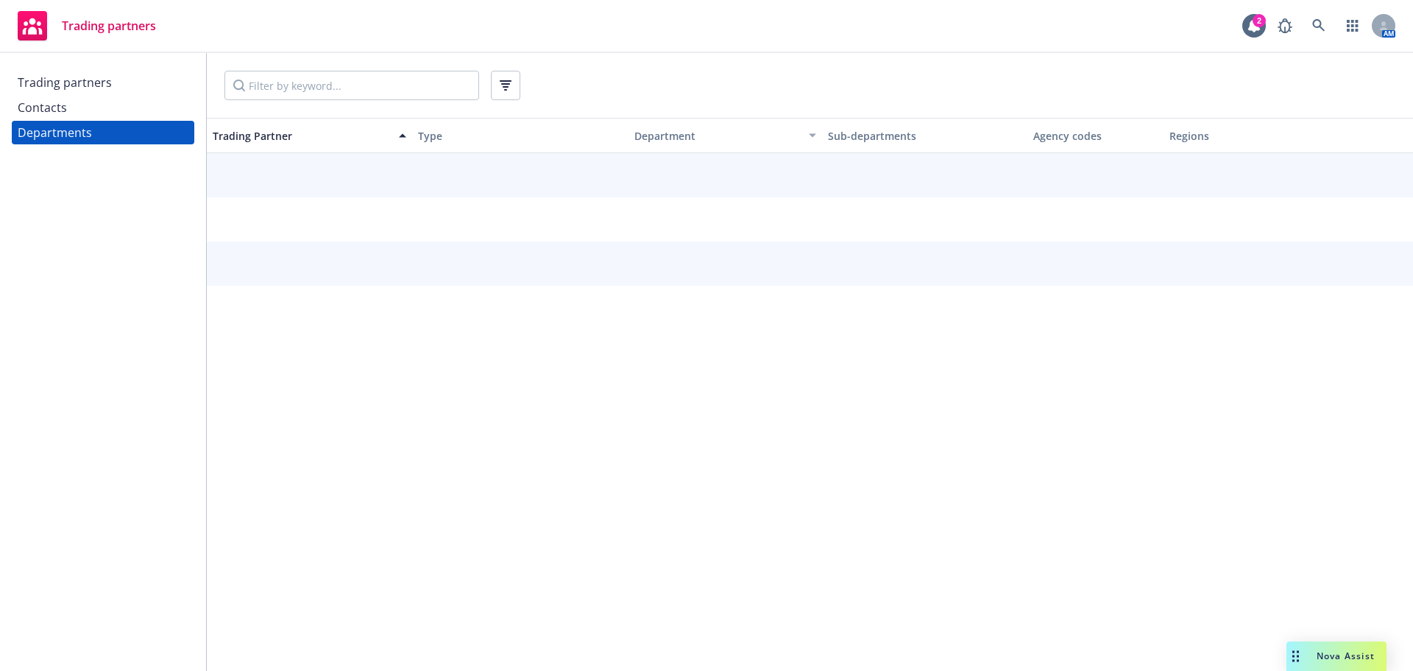
click at [100, 105] on div "Contacts" at bounding box center [103, 108] width 171 height 24
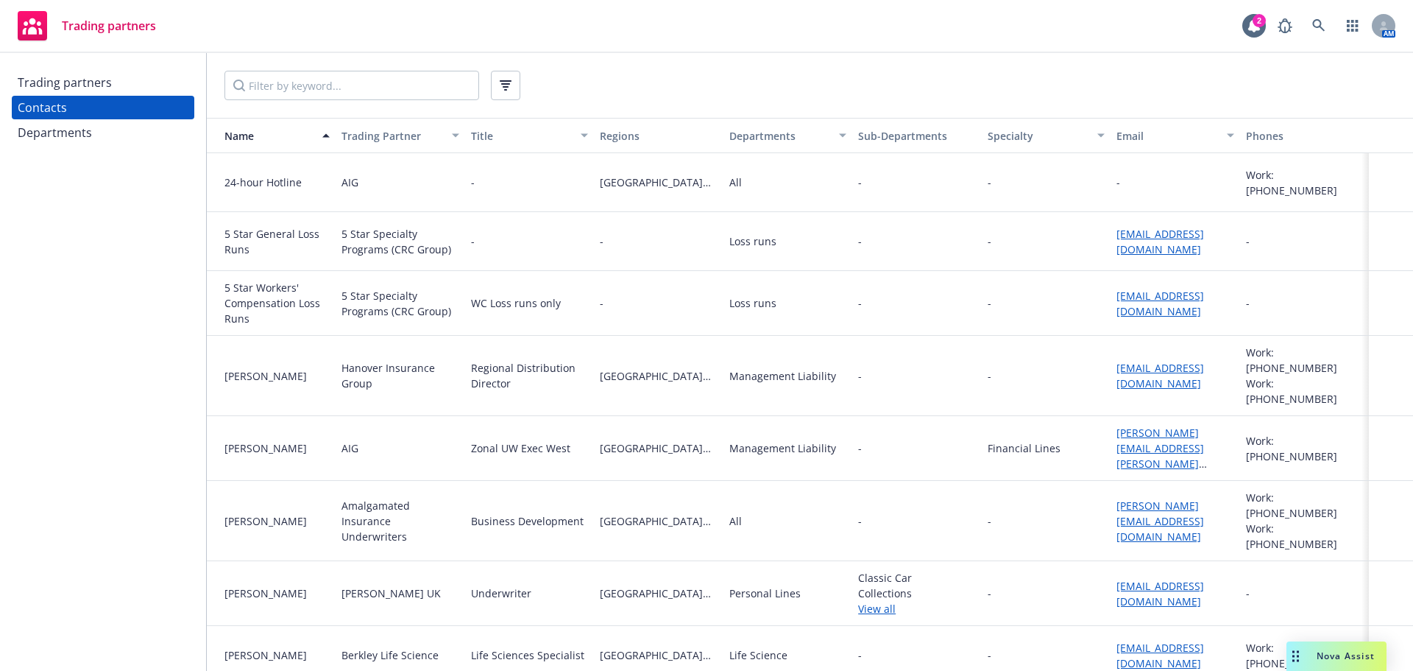
click at [97, 138] on div "Departments" at bounding box center [103, 133] width 171 height 24
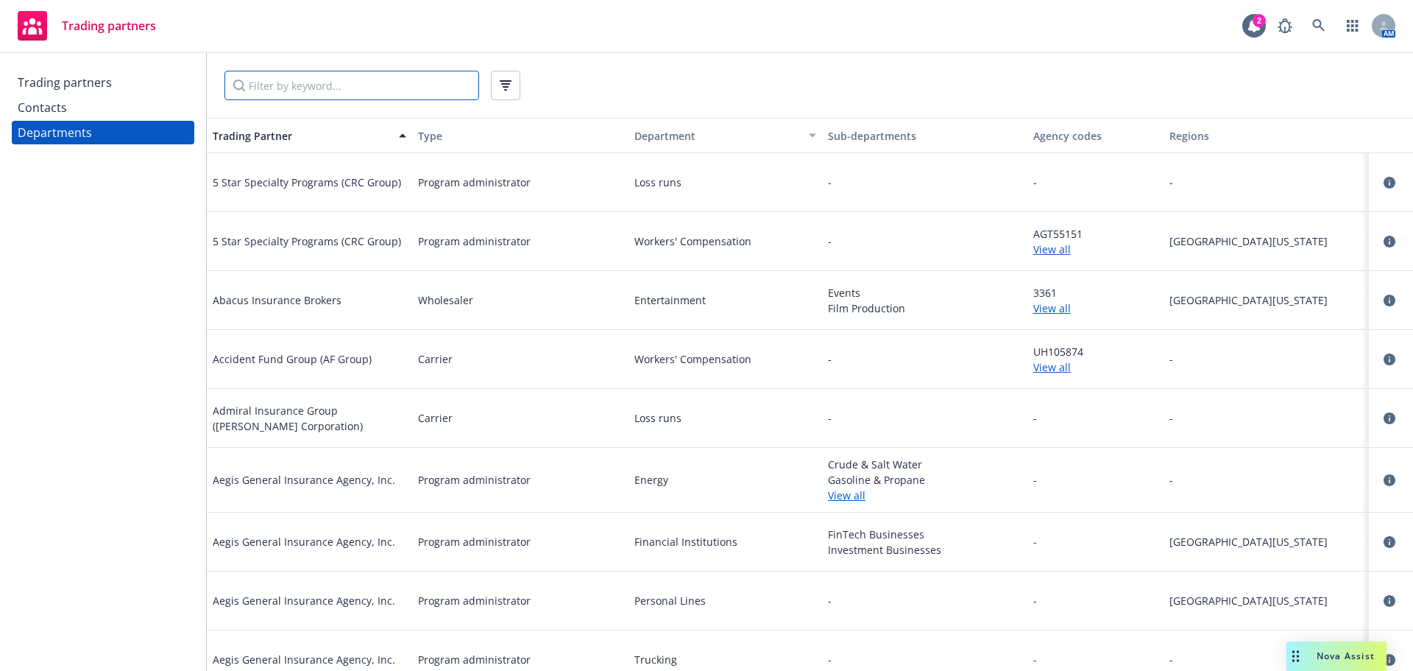
click at [298, 79] on input "Filter by keyword..." at bounding box center [352, 85] width 255 height 29
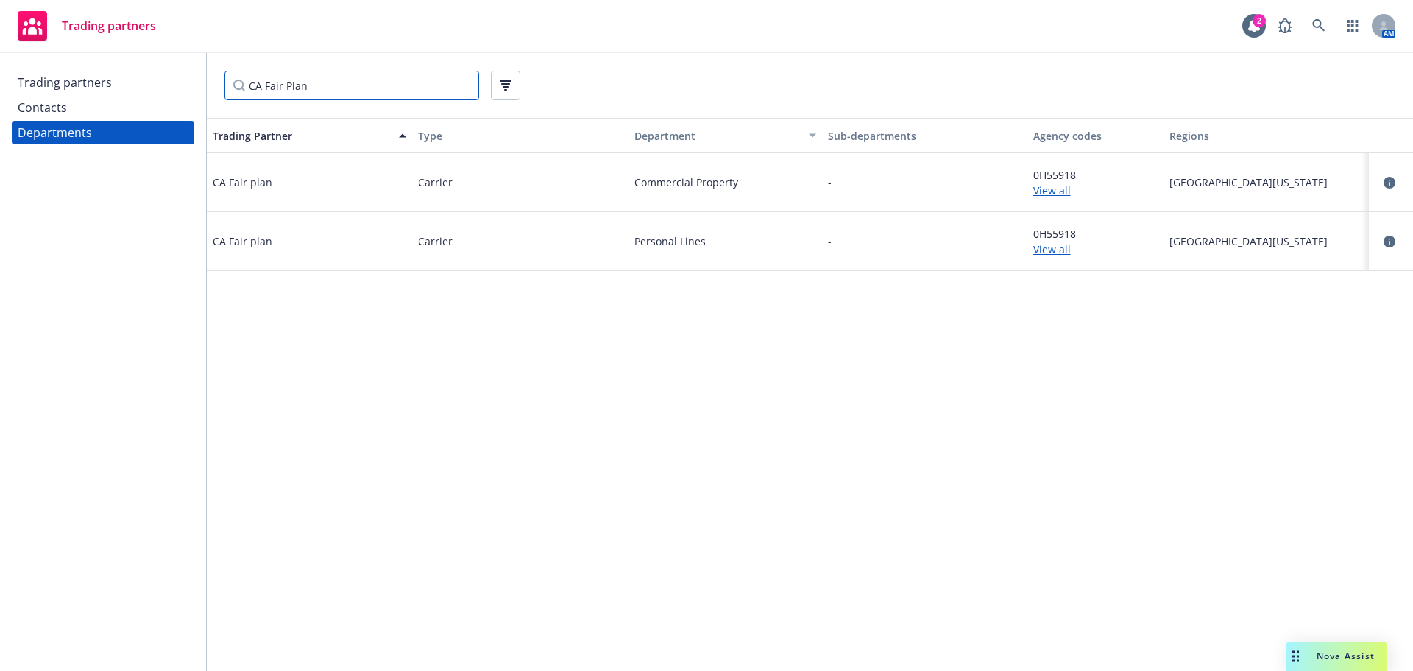
type input "CA Fair Plan"
drag, startPoint x: 1077, startPoint y: 236, endPoint x: 1023, endPoint y: 233, distance: 53.8
click at [1023, 233] on div "CA Fair plan Carrier Personal Lines - 0H55918 View all Northern California" at bounding box center [810, 241] width 1206 height 59
click at [1014, 346] on div "Trading Partner Type Department Sub-departments Agency codes Regions CA Fair pl…" at bounding box center [810, 394] width 1206 height 553
click at [1116, 175] on span "0H55918" at bounding box center [1095, 174] width 125 height 15
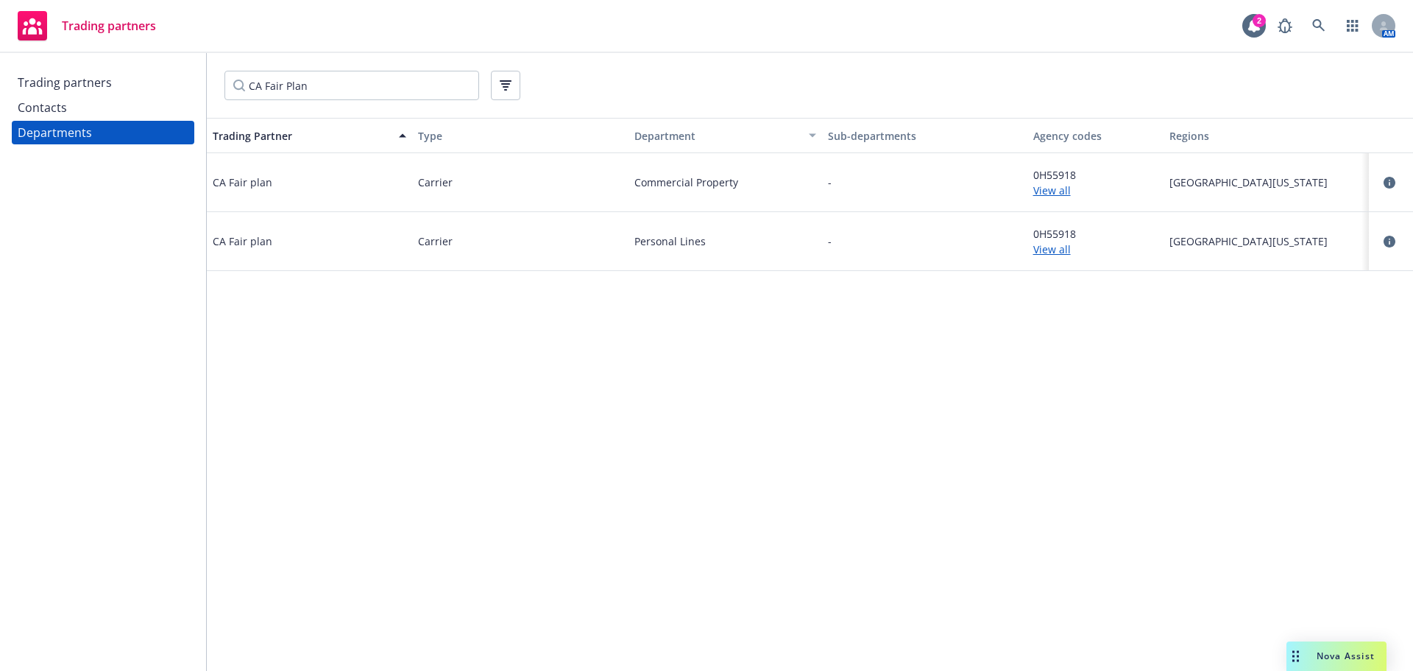
click at [1043, 193] on link "View all" at bounding box center [1095, 190] width 125 height 15
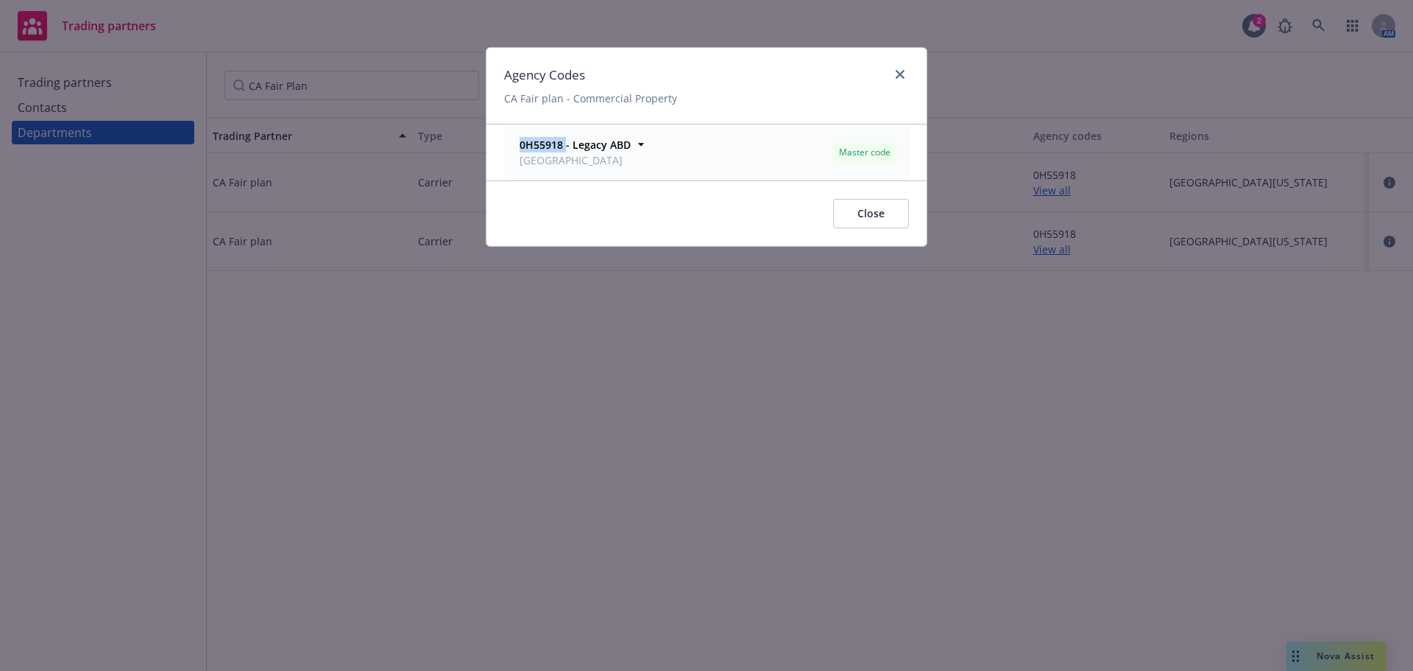
drag, startPoint x: 565, startPoint y: 144, endPoint x: 503, endPoint y: 144, distance: 61.1
click at [503, 144] on div "0H55918 - Legacy ABD San Francisco Master code Office San Francisco Notes L-NF …" at bounding box center [707, 152] width 440 height 56
copy strong "0H55918"
click at [896, 79] on link "close" at bounding box center [900, 75] width 18 height 18
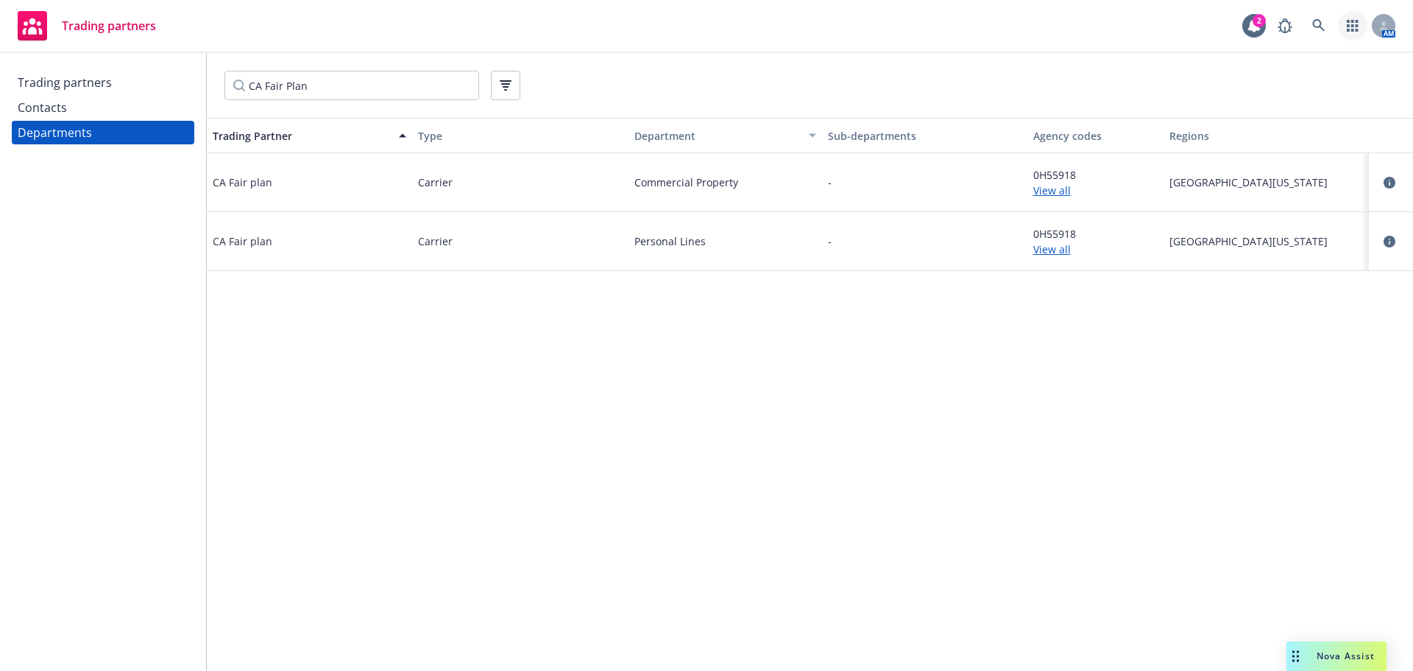
click at [1355, 26] on icon "button" at bounding box center [1353, 26] width 12 height 12
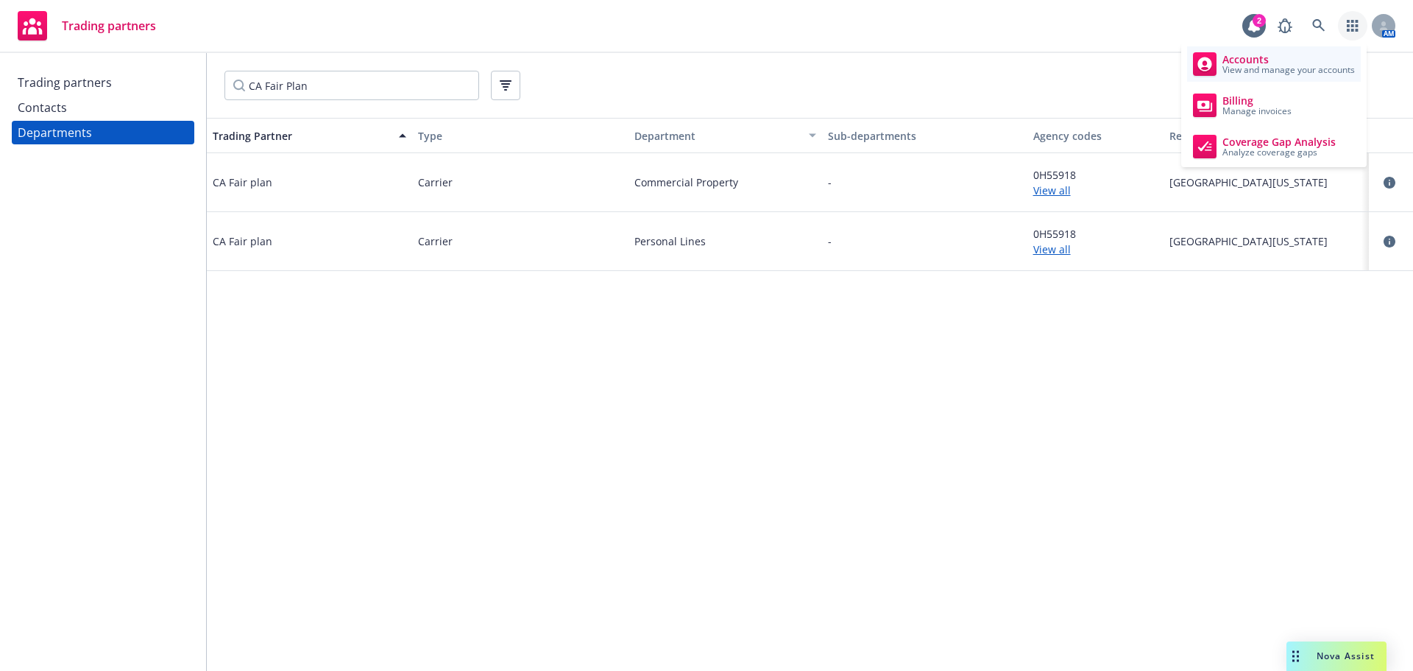
click at [1276, 59] on span "Accounts" at bounding box center [1289, 60] width 132 height 12
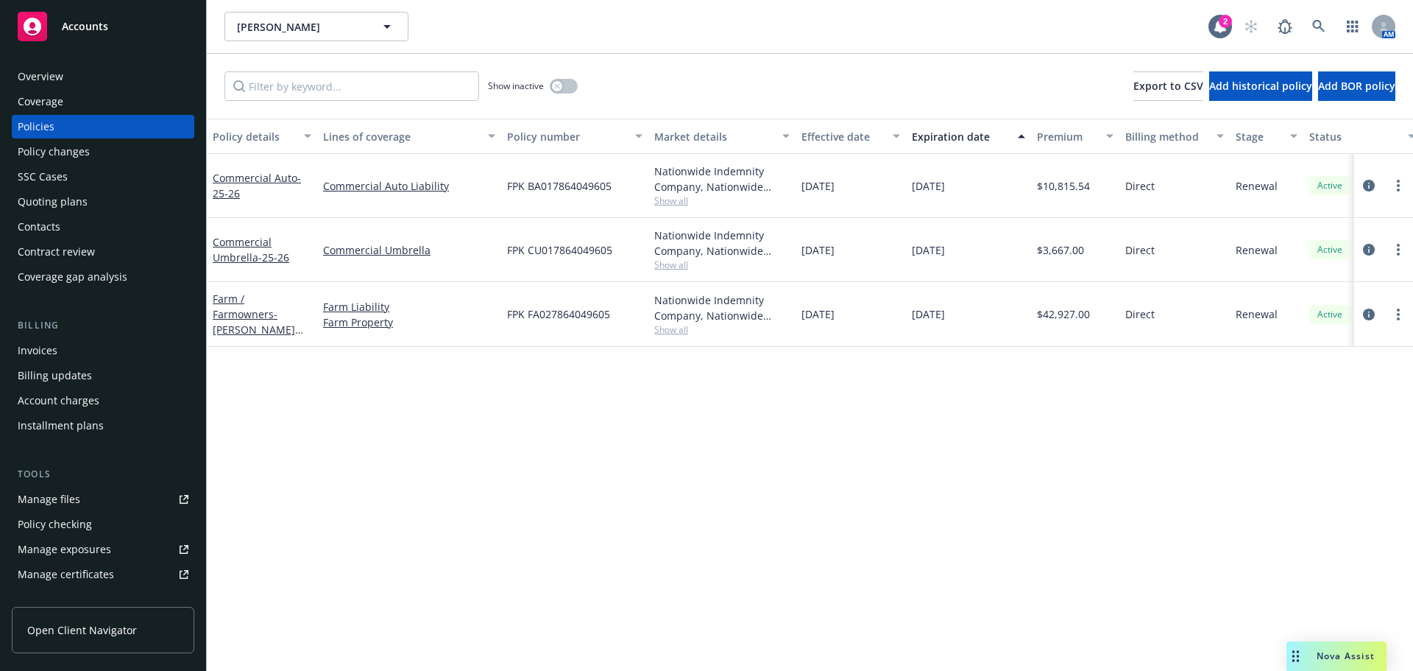
click at [98, 229] on div "Contacts" at bounding box center [103, 227] width 171 height 24
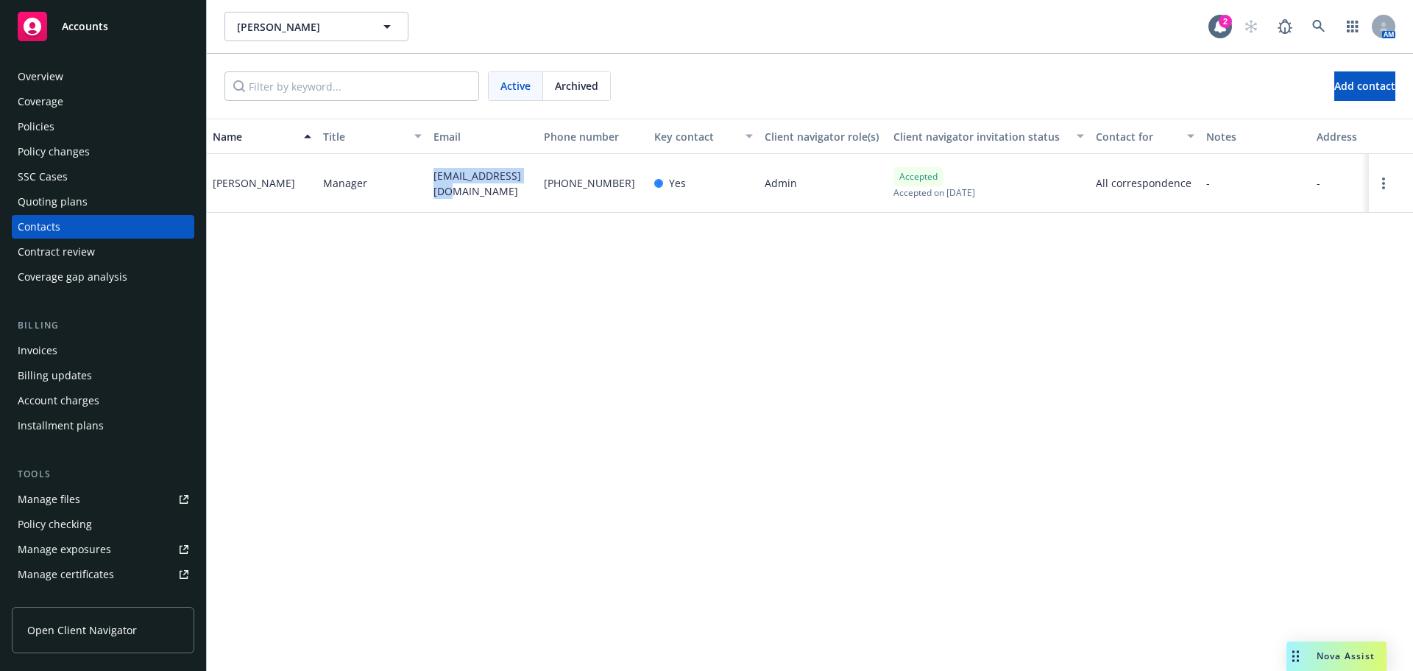
drag, startPoint x: 445, startPoint y: 196, endPoint x: 427, endPoint y: 170, distance: 31.7
click at [427, 170] on div "[PERSON_NAME] Manager [EMAIL_ADDRESS][DOMAIN_NAME] [PHONE_NUMBER] Yes Admin Acc…" at bounding box center [810, 183] width 1206 height 59
copy div "[EMAIL_ADDRESS][DOMAIN_NAME]"
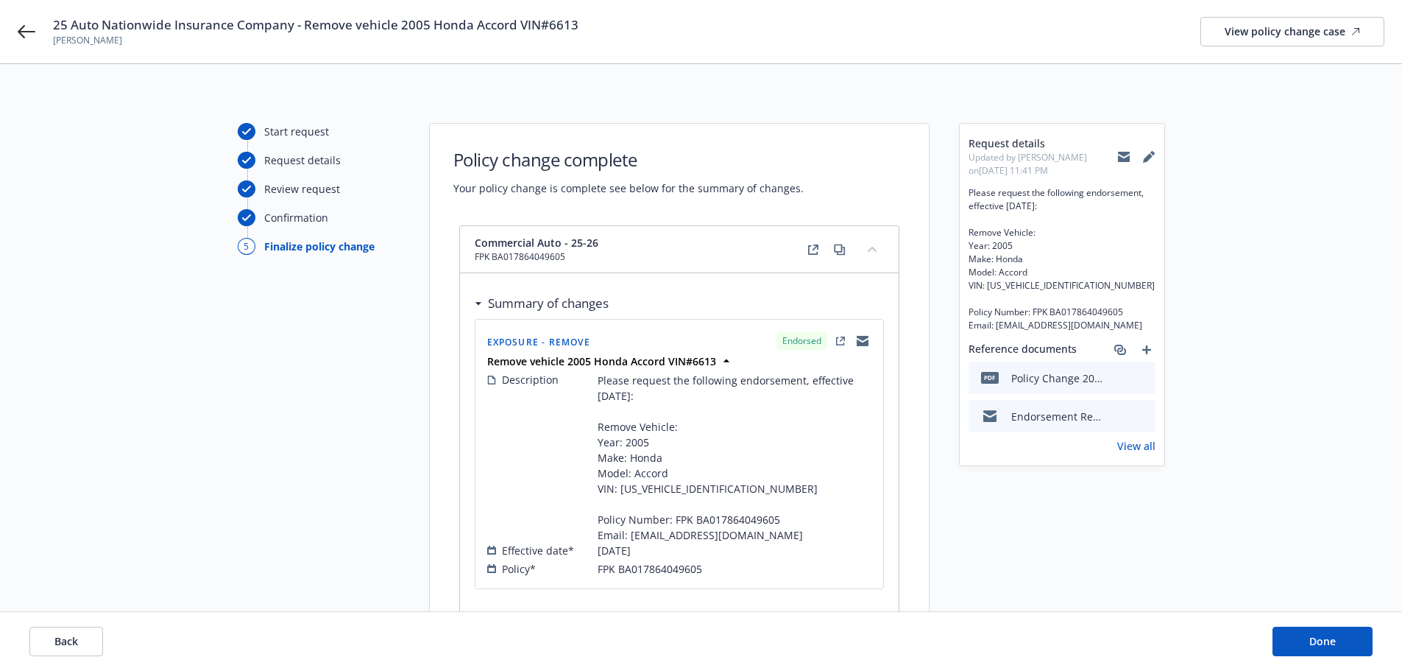
click at [1123, 153] on icon at bounding box center [1124, 154] width 12 height 5
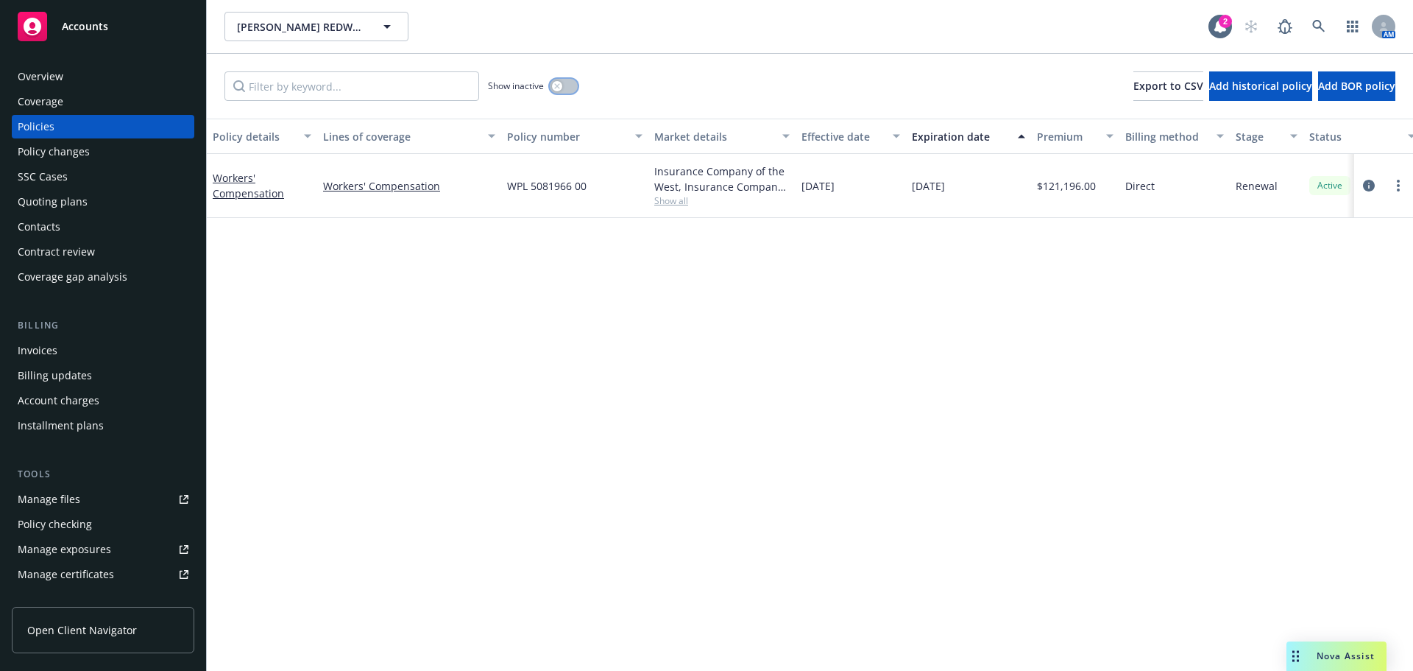
click at [554, 88] on div "button" at bounding box center [557, 86] width 10 height 10
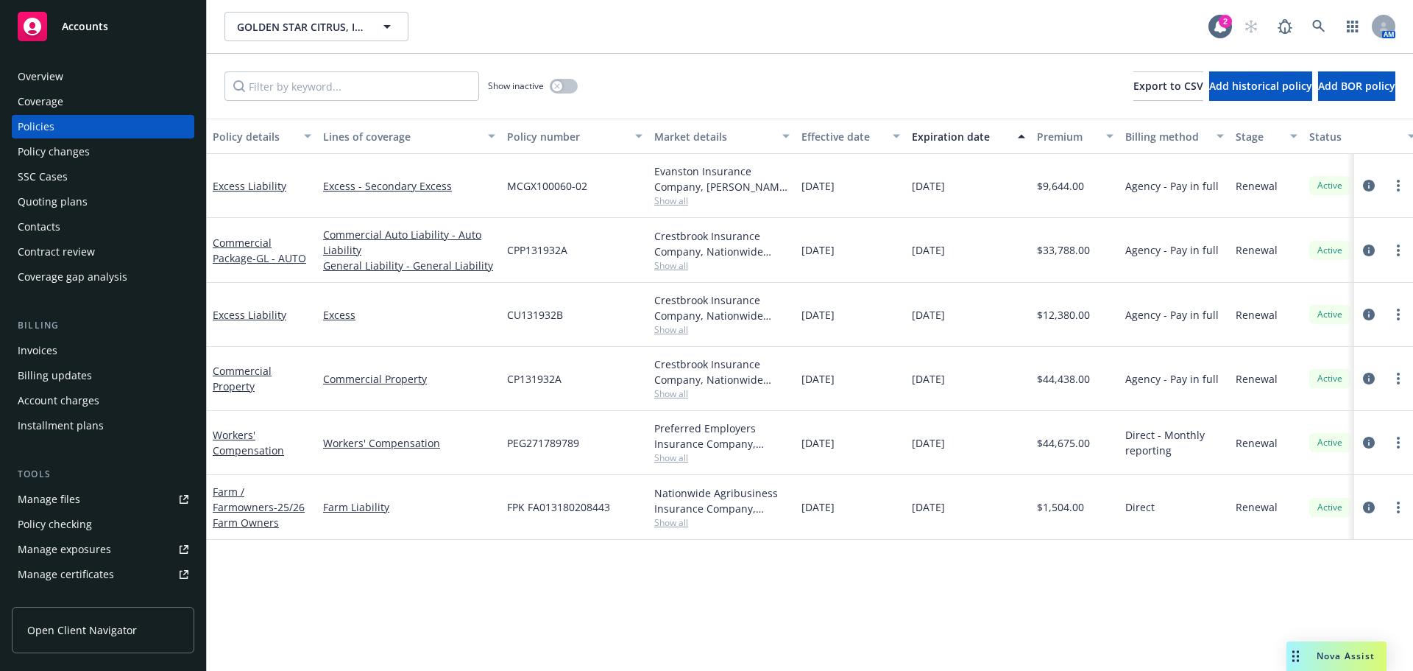
click at [96, 84] on div "Overview" at bounding box center [103, 77] width 171 height 24
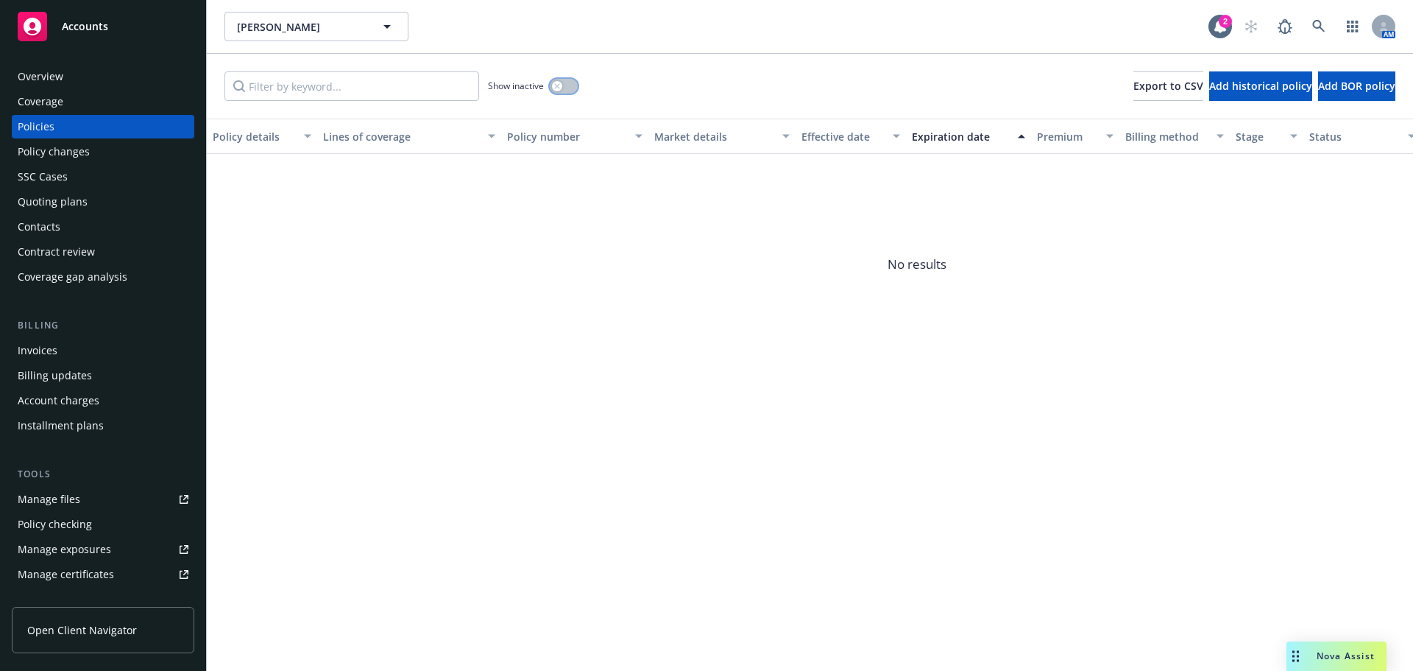
click at [558, 90] on div "button" at bounding box center [557, 86] width 10 height 10
